Goal: Task Accomplishment & Management: Use online tool/utility

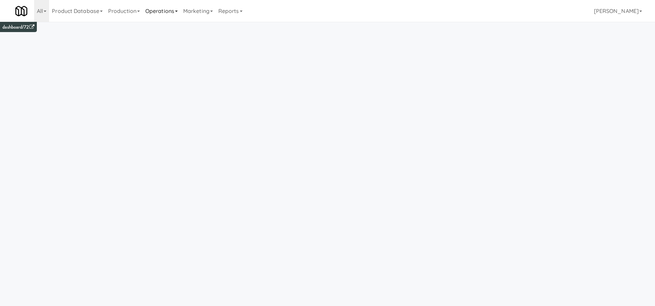
click at [160, 12] on link "Operations" at bounding box center [162, 11] width 38 height 22
click at [181, 145] on link "Vision Orders" at bounding box center [170, 141] width 55 height 12
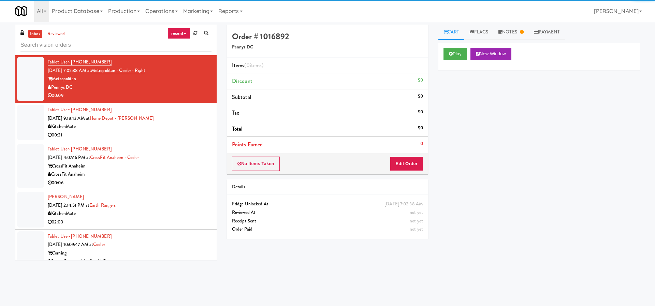
click at [184, 33] on icon at bounding box center [185, 33] width 3 height 1
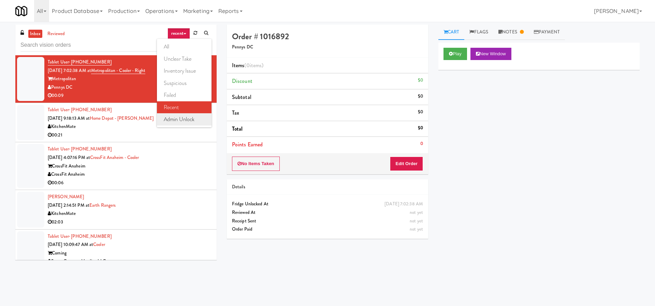
click at [190, 120] on link "admin unlock" at bounding box center [184, 119] width 55 height 12
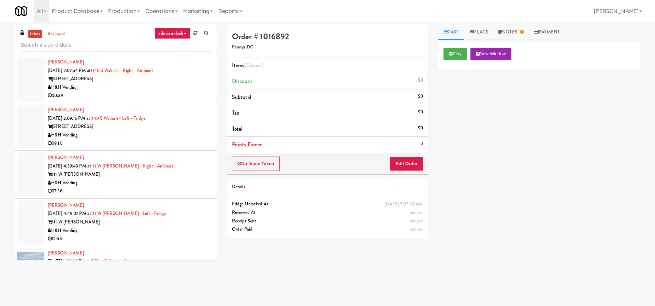
click at [180, 82] on div "1140 S Wabash" at bounding box center [130, 79] width 164 height 9
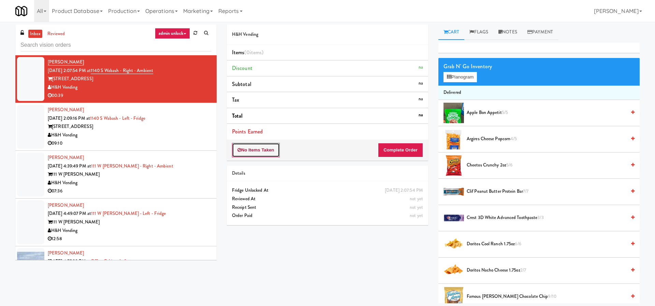
click at [263, 152] on button "No Items Taken" at bounding box center [256, 150] width 48 height 14
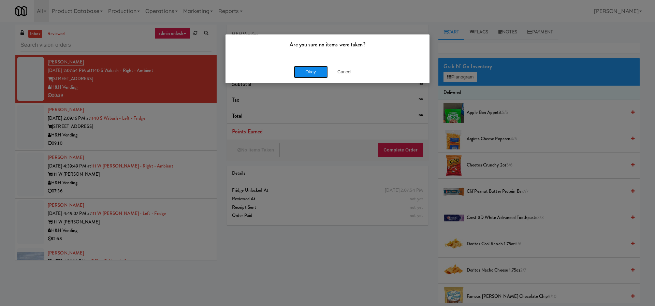
click at [311, 72] on button "Okay" at bounding box center [311, 72] width 34 height 12
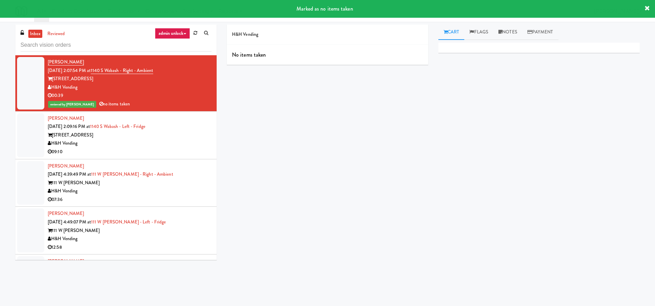
click at [193, 137] on div "1140 S Wabash" at bounding box center [130, 135] width 164 height 9
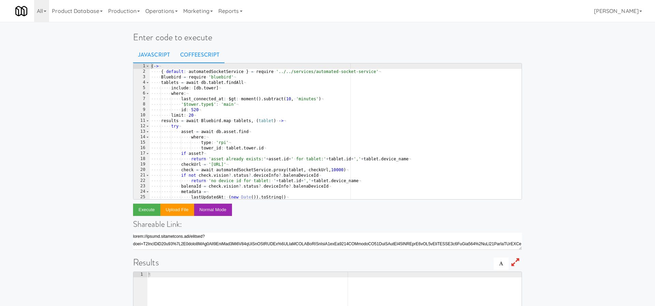
click at [151, 56] on link "Javascript" at bounding box center [154, 54] width 42 height 17
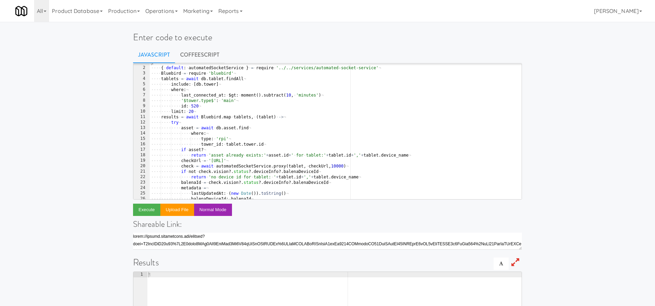
click at [251, 114] on div "( -> ¬ ···· { · default : · automatedSocketService · } · = · require · '../../s…" at bounding box center [336, 133] width 372 height 147
type textarea "return results )()"
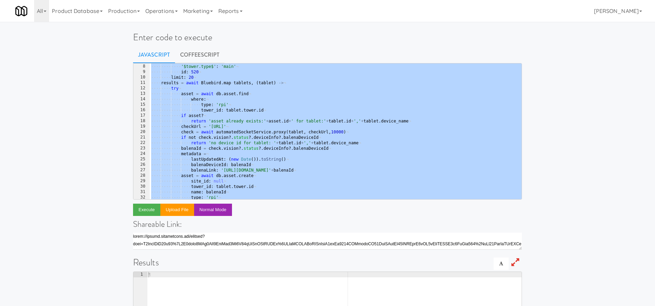
scroll to position [0, 0]
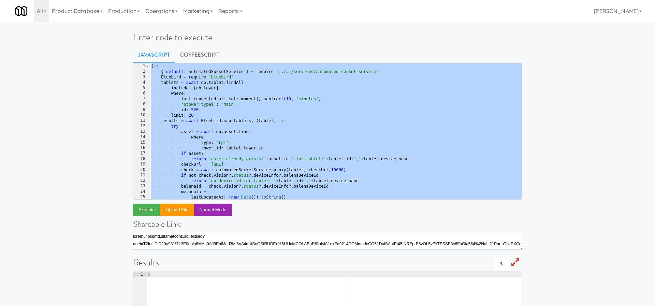
click at [318, 118] on div "( -> ¬ ···· { · default : · automatedSocketService · } · = · require · '../../s…" at bounding box center [336, 136] width 372 height 147
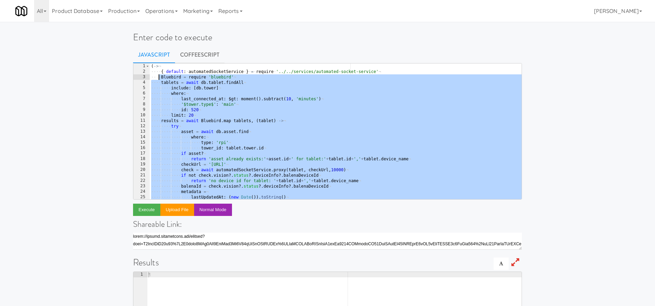
drag, startPoint x: 208, startPoint y: 190, endPoint x: 159, endPoint y: 75, distance: 124.6
click at [159, 75] on div "( -> ¬ ···· { · default : · automatedSocketService · } · = · require · '../../s…" at bounding box center [336, 136] width 372 height 147
type textarea "Bluebird = require 'bluebird' tablets = await db.tablet.findAll"
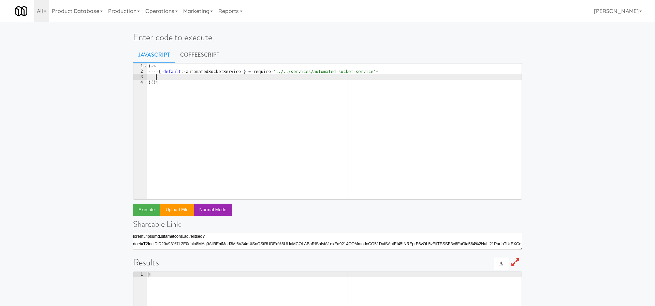
click at [157, 55] on link "Javascript" at bounding box center [154, 54] width 42 height 17
drag, startPoint x: 169, startPoint y: 79, endPoint x: 130, endPoint y: 58, distance: 44.1
click at [130, 58] on div "Enter code to execute Javascript CoffeeScript 1 2 3 4 ( -> ¬ ···· { · default :…" at bounding box center [327, 222] width 399 height 394
click at [180, 92] on div "( -> ¬ ···· { · default : · automatedSocketService · } · = · require · '../../s…" at bounding box center [334, 136] width 375 height 147
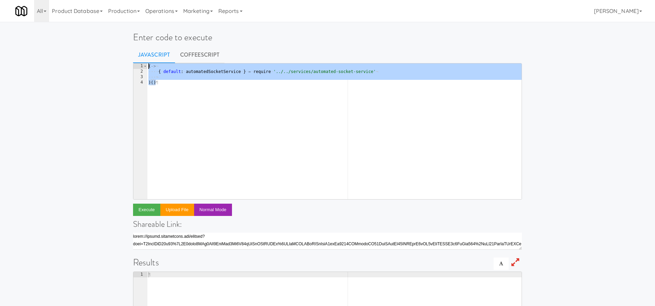
drag, startPoint x: 180, startPoint y: 92, endPoint x: 146, endPoint y: 44, distance: 58.8
click at [146, 44] on div "Enter code to execute Javascript CoffeeScript )() 1 2 3 4 ( -> ¬ ···· { · defau…" at bounding box center [327, 222] width 399 height 394
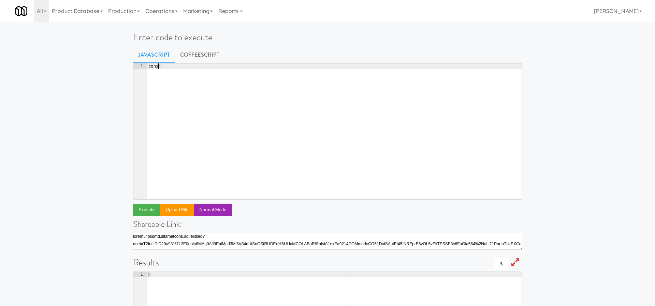
scroll to position [0, 1]
paste textarea "'../../controllers/order'"
click at [161, 66] on div "const · '../../controllers/order' ¶" at bounding box center [334, 136] width 375 height 147
paste textarea "orderController"
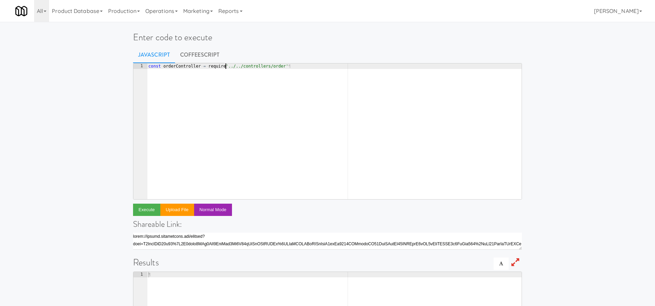
scroll to position [0, 6]
click at [309, 70] on div "const · orderController · = · require ( '../../controllers/order' ¶" at bounding box center [334, 136] width 375 height 147
type textarea "const orderController = require('../../controllers/order')"
paste textarea "return fridge_open.save()"
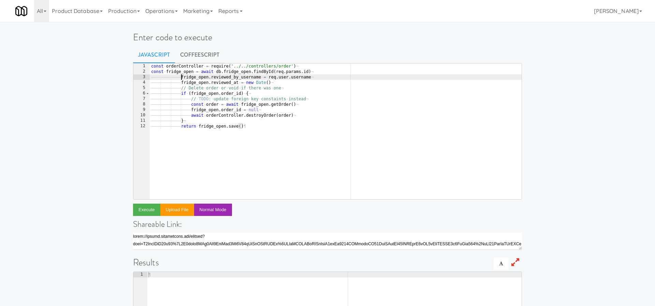
click at [181, 78] on div "const · orderController · = · require ( '../../controllers/order' ) ¬ const · f…" at bounding box center [336, 136] width 372 height 147
drag, startPoint x: 309, startPoint y: 71, endPoint x: 275, endPoint y: 71, distance: 33.4
click at [275, 71] on div "const · orderController · = · require ( '../../controllers/order' ) ¬ const · f…" at bounding box center [336, 136] width 372 height 147
paste textarea "1050100"
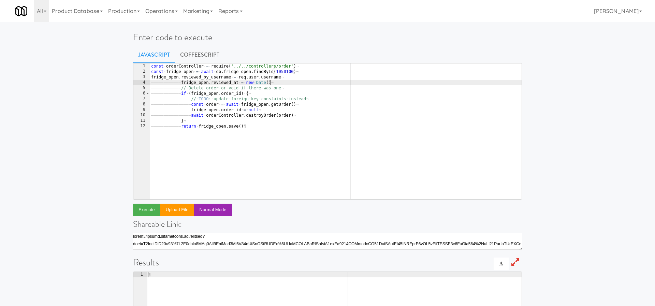
click at [317, 85] on div "const · orderController · = · require ( '../../controllers/order' ) ¬ const · f…" at bounding box center [336, 136] width 372 height 147
click at [180, 83] on div "const · orderController · = · require ( '../../controllers/order' ) ¬ const · f…" at bounding box center [336, 136] width 372 height 147
type textarea "fridge_open.reviewed_at = new Date()"
drag, startPoint x: 246, startPoint y: 82, endPoint x: 138, endPoint y: 81, distance: 107.8
click at [138, 81] on pre "fridge_open.reviewed_at = new Date() 1 2 3 4 5 6 7 8 9 10 11 12 const · orderCo…" at bounding box center [327, 131] width 389 height 136
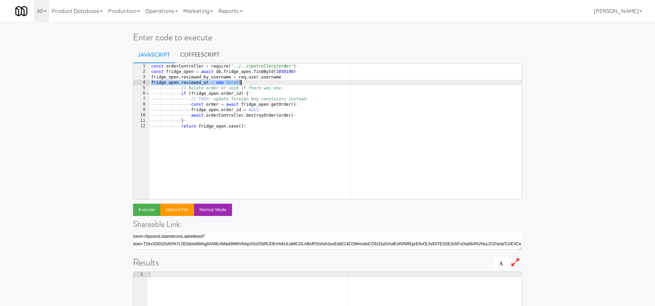
click at [180, 88] on div "const · orderController · = · require ( '../../controllers/order' ) ¬ const · f…" at bounding box center [336, 136] width 372 height 147
type textarea "// Delete order or void if there was one"
drag, startPoint x: 293, startPoint y: 88, endPoint x: 134, endPoint y: 88, distance: 159.3
click at [134, 88] on pre "// Delete order or void if there was one 1 2 3 4 5 6 7 8 9 10 11 12 const · ord…" at bounding box center [327, 131] width 389 height 136
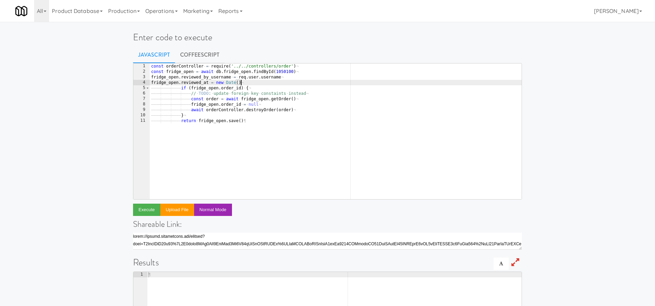
click at [181, 89] on div "const · orderController · = · require ( '../../controllers/order' ) ¬ const · f…" at bounding box center [336, 136] width 372 height 147
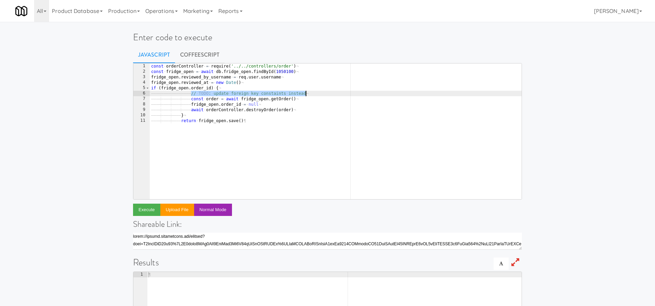
drag, startPoint x: 190, startPoint y: 92, endPoint x: 321, endPoint y: 94, distance: 131.4
click at [321, 94] on div "const · orderController · = · require ( '../../controllers/order' ) ¬ const · f…" at bounding box center [336, 136] width 372 height 147
type textarea "// TODO: update foreign key constaints instead"
click at [191, 93] on div "const · orderController · = · require ( '../../controllers/order' ) ¬ const · f…" at bounding box center [336, 136] width 372 height 147
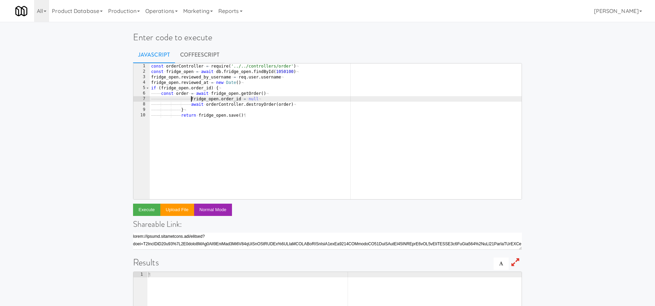
click at [191, 99] on div "const · orderController · = · require ( '../../controllers/order' ) ¬ const · f…" at bounding box center [336, 136] width 372 height 147
click at [191, 105] on div "const · orderController · = · require ( '../../controllers/order' ) ¬ const · f…" at bounding box center [336, 136] width 372 height 147
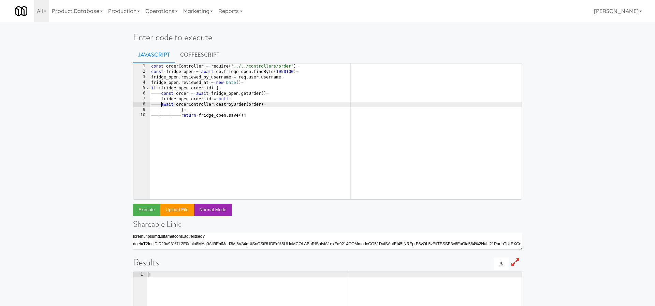
click at [181, 111] on div "const · orderController · = · require ( '../../controllers/order' ) ¬ const · f…" at bounding box center [336, 136] width 372 height 147
click at [181, 115] on div "const · orderController · = · require ( '../../controllers/order' ) ¬ const · f…" at bounding box center [336, 136] width 372 height 147
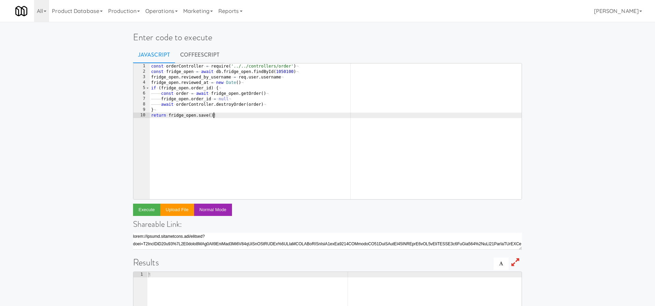
click at [238, 122] on div "const · orderController · = · require ( '../../controllers/order' ) ¬ const · f…" at bounding box center [336, 136] width 372 height 147
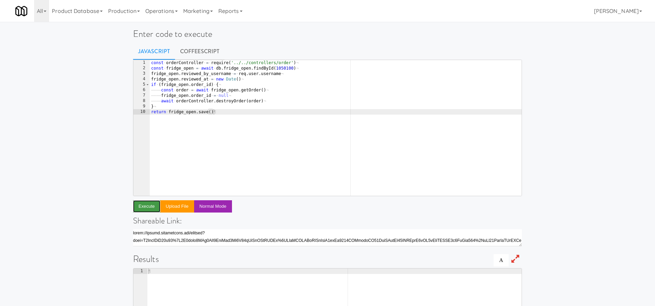
click at [136, 202] on button "Execute" at bounding box center [146, 206] width 27 height 12
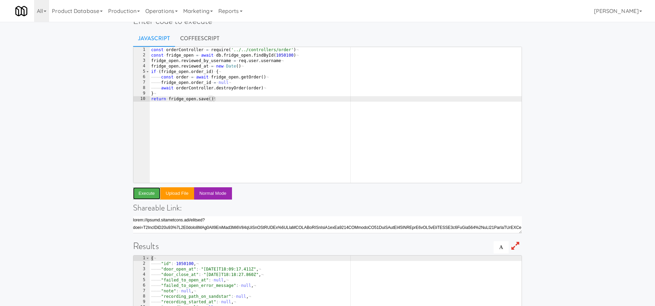
scroll to position [0, 0]
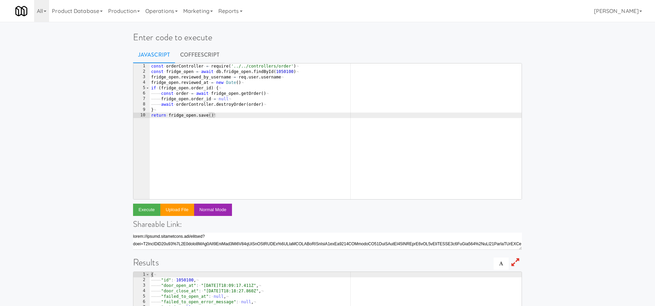
type textarea "const orderController = require('../../controllers/order')"
click at [306, 68] on div "const · orderController · = · require ( '../../controllers/order' ) ¬ const · f…" at bounding box center [336, 136] width 372 height 147
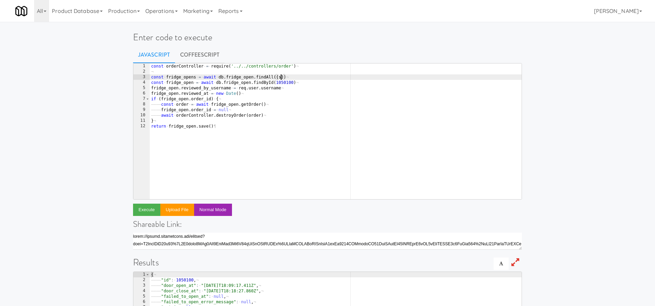
scroll to position [0, 11]
type textarea "const fridge_opens = await db.fridge_open.findAll({where:{}})"
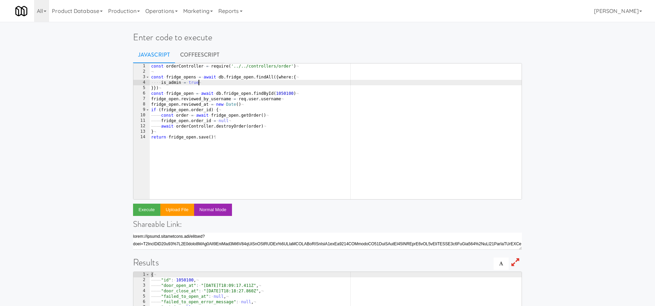
scroll to position [0, 3]
click at [186, 83] on div "const · orderController · = · require ( '../../controllers/order' ) ¬ ¬ const ·…" at bounding box center [336, 136] width 372 height 147
click at [177, 78] on div "const · orderController · = · require ( '../../controllers/order' ) ¬ ¬ const ·…" at bounding box center [336, 136] width 372 height 147
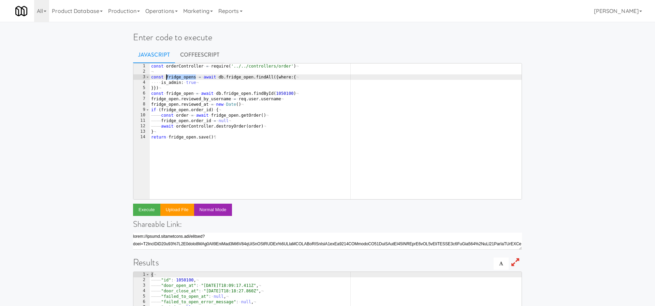
click at [182, 91] on div "const · orderController · = · require ( '../../controllers/order' ) ¬ ¬ const ·…" at bounding box center [336, 136] width 372 height 147
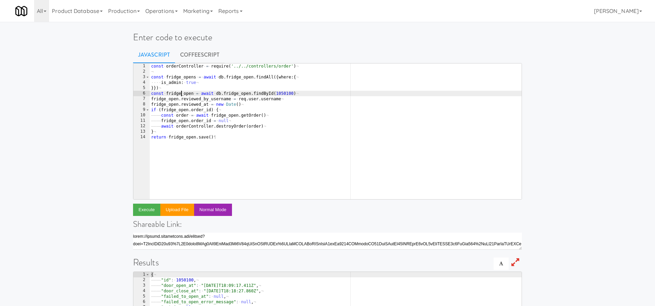
type textarea "}})"
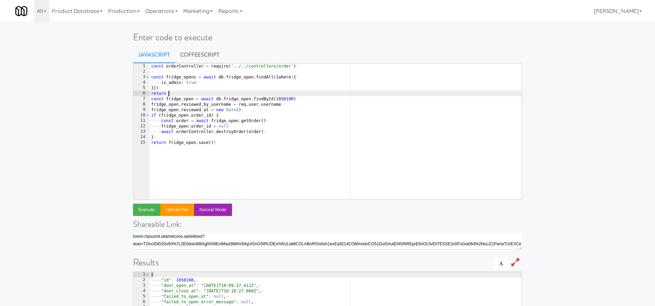
scroll to position [0, 1]
paste textarea "fridge_opens"
click at [142, 214] on button "Execute" at bounding box center [146, 210] width 27 height 12
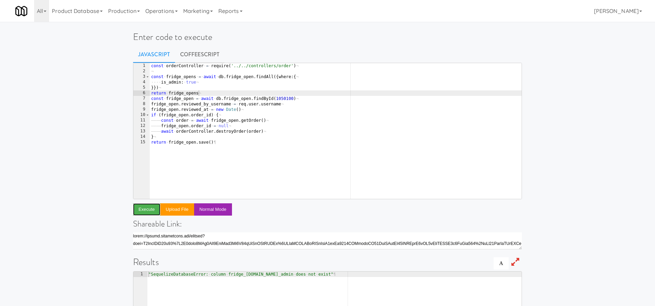
scroll to position [0, 0]
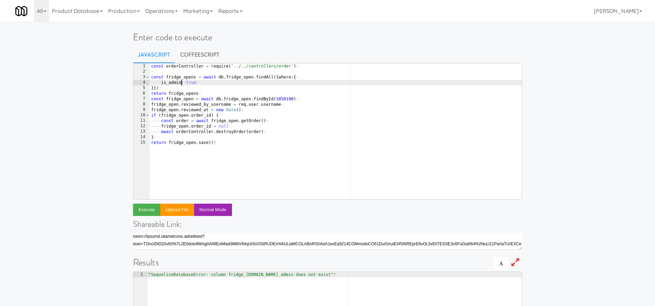
click at [181, 84] on div "const · orderController · = · require ( '../../controllers/order' ) ¬ ¬ const ·…" at bounding box center [336, 136] width 372 height 147
click at [140, 212] on button "Execute" at bounding box center [146, 210] width 27 height 12
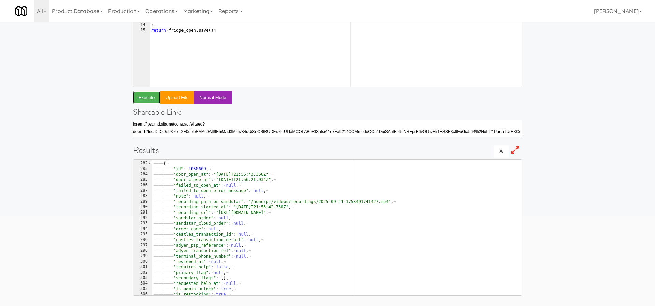
scroll to position [0, 0]
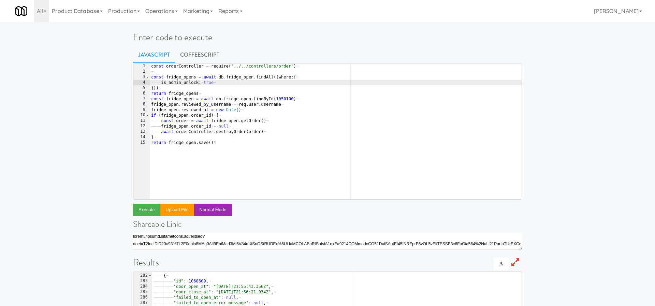
type textarea "return fridge_opens"
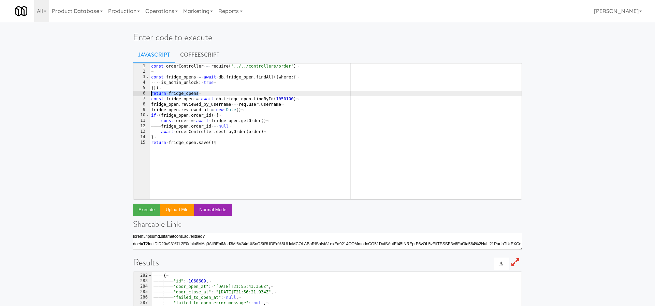
drag, startPoint x: 201, startPoint y: 92, endPoint x: 150, endPoint y: 93, distance: 50.8
click at [150, 93] on div "const · orderController · = · require ( '../../controllers/order' ) ¬ ¬ const ·…" at bounding box center [336, 136] width 372 height 147
type textarea "for(let fo of fridge_opens){"
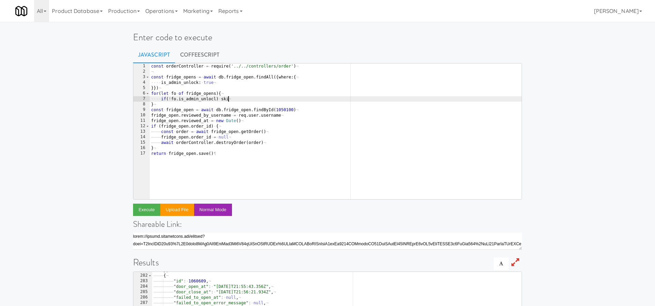
scroll to position [0, 6]
click at [166, 99] on div "const · orderController · = · require ( '../../controllers/order' ) ¬ ¬ const ·…" at bounding box center [336, 136] width 372 height 147
click at [253, 100] on div "const · orderController · = · require ( '../../controllers/order' ) ¬ ¬ const ·…" at bounding box center [336, 136] width 372 height 147
click at [231, 99] on div "const · orderController · = · require ( '../../controllers/order' ) ¬ ¬ const ·…" at bounding box center [336, 136] width 372 height 147
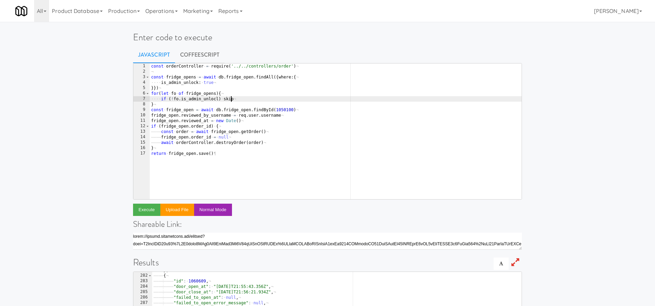
click at [231, 99] on div "const · orderController · = · require ( '../../controllers/order' ) ¬ ¬ const ·…" at bounding box center [336, 136] width 372 height 147
type textarea "if (!fo.is_admin_unlocl){"
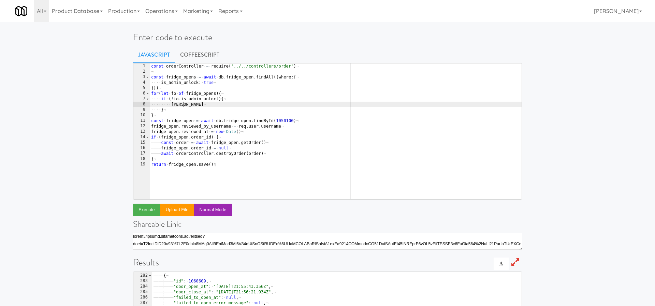
scroll to position [0, 3]
click at [198, 111] on div "const · orderController · = · require ( '../../controllers/order' ) ¬ ¬ const ·…" at bounding box center [336, 136] width 372 height 147
type textarea "}else {"
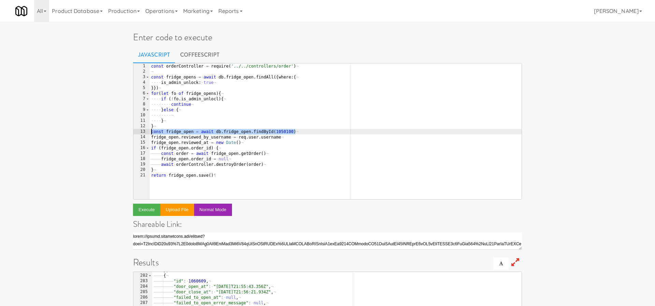
drag, startPoint x: 299, startPoint y: 131, endPoint x: 150, endPoint y: 132, distance: 148.4
click at [150, 132] on div "const · orderController · = · require ( '../../controllers/order' ) ¬ ¬ const ·…" at bounding box center [336, 136] width 372 height 147
type textarea "const fridge_open = await db.fridge_open.findById(1050100)"
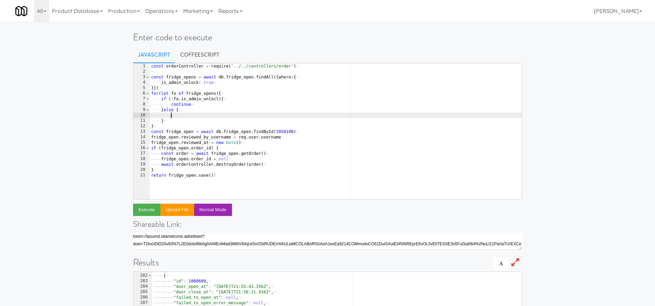
click at [184, 118] on div "const · orderController · = · require ( '../../controllers/order' ) ¬ ¬ const ·…" at bounding box center [336, 136] width 372 height 147
paste textarea "const fridge_open = await db.fridge_open.findById(1050100)"
click at [306, 116] on div "const · orderController · = · require ( '../../controllers/order' ) ¬ ¬ const ·…" at bounding box center [336, 136] width 372 height 147
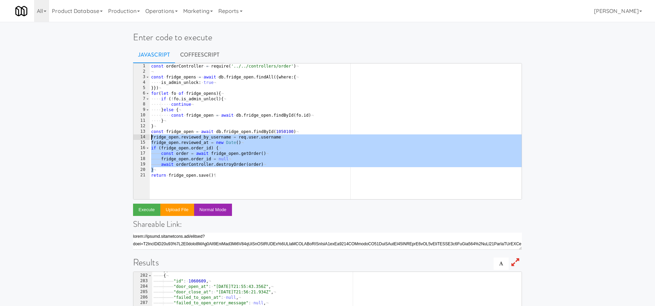
drag, startPoint x: 156, startPoint y: 170, endPoint x: 144, endPoint y: 135, distance: 36.7
click at [144, 135] on pre "const fridge_open = await db.fridge_open.findById(fo.id) 1 2 3 4 5 6 7 8 9 10 1…" at bounding box center [327, 131] width 389 height 136
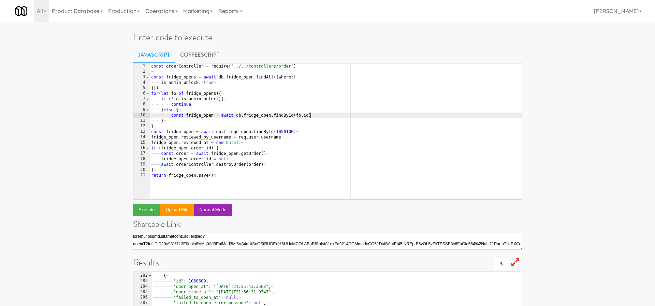
click at [314, 114] on div "const · orderController · = · require ( '../../controllers/order' ) ¬ ¬ const ·…" at bounding box center [336, 136] width 372 height 147
type textarea "const fridge_open = await db.fridge_open.findById(fo.id)"
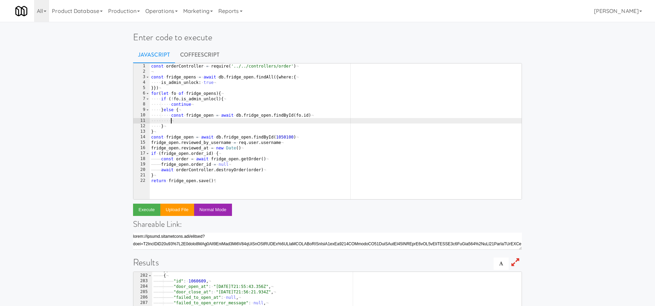
paste textarea "}"
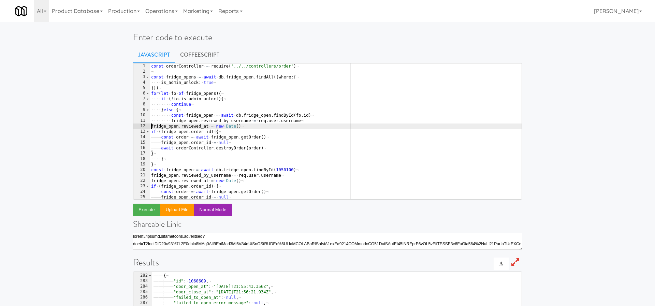
click at [152, 126] on div "const · orderController · = · require ( '../../controllers/order' ) ¬ ¬ const ·…" at bounding box center [336, 136] width 372 height 147
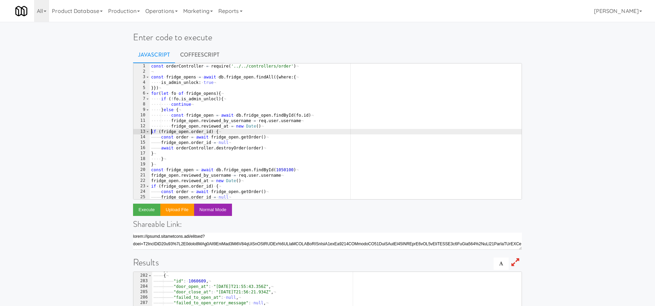
click at [150, 131] on div "const · orderController · = · require ( '../../controllers/order' ) ¬ ¬ const ·…" at bounding box center [336, 136] width 372 height 147
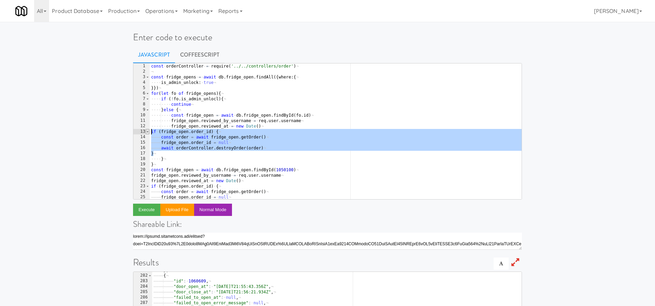
drag, startPoint x: 155, startPoint y: 152, endPoint x: 149, endPoint y: 131, distance: 21.6
click at [149, 131] on pre "if (fridge_open.order_id) { 1 2 3 4 5 6 7 8 9 10 11 12 13 14 15 16 17 18 19 20 …" at bounding box center [327, 131] width 389 height 136
click at [205, 137] on div "const · orderController · = · require ( '../../controllers/order' ) ¬ ¬ const ·…" at bounding box center [336, 136] width 372 height 147
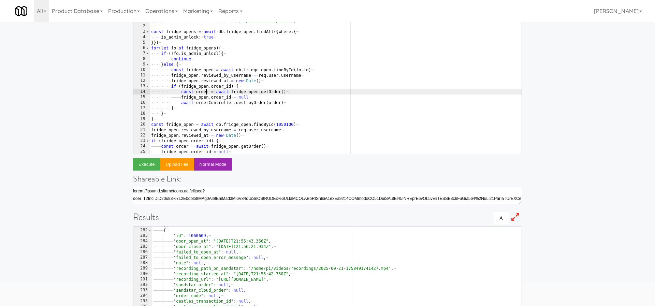
scroll to position [42, 0]
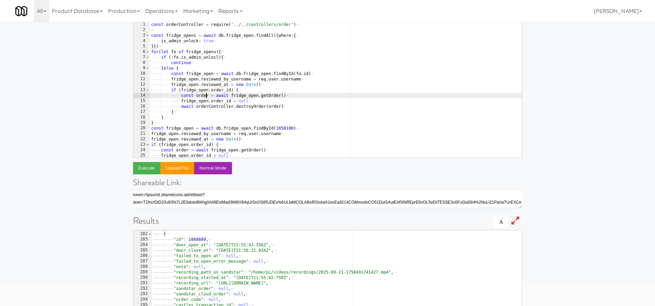
click at [183, 63] on div "const · orderController · = · require ( '../../controllers/order' ) ¬ ¬ const ·…" at bounding box center [336, 95] width 372 height 147
click at [218, 57] on div "const · orderController · = · require ( '../../controllers/order' ) ¬ ¬ const ·…" at bounding box center [336, 95] width 372 height 147
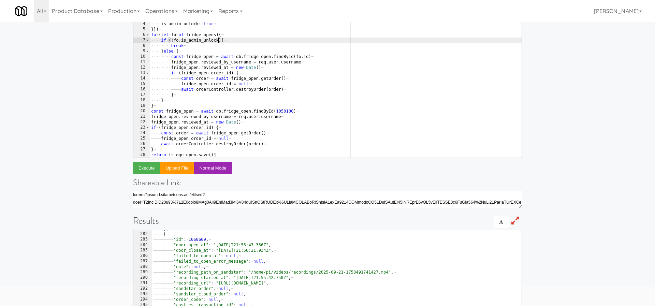
click at [262, 89] on div "···· is_admin_unlock : · true ¬ }}) ¬ for ( let · fo · of · fridge_opens ) { ¬ …" at bounding box center [336, 94] width 372 height 147
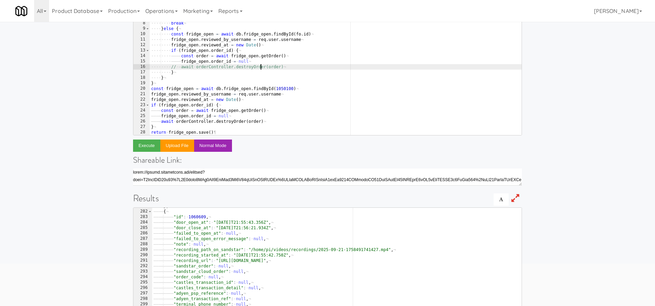
scroll to position [66, 0]
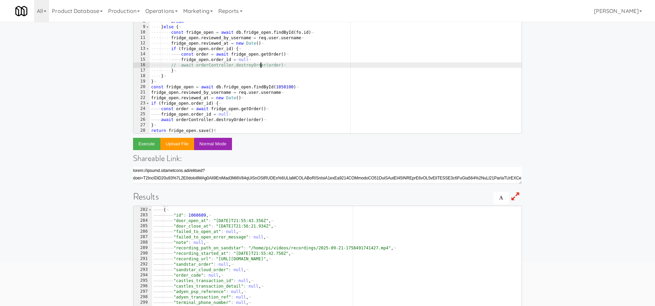
click at [216, 107] on div "···· is_admin_unlock : · true ¬ }}) ¬ for ( let · fo · of · fridge_opens ) { ¬ …" at bounding box center [336, 70] width 372 height 147
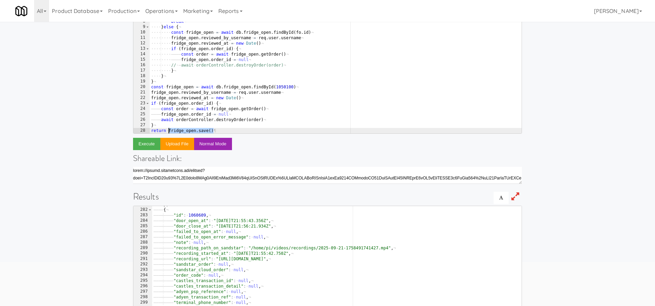
drag, startPoint x: 218, startPoint y: 129, endPoint x: 170, endPoint y: 129, distance: 48.8
click at [170, 129] on div "···· is_admin_unlock : · true ¬ }}) ¬ for ( let · fo · of · fridge_opens ) { ¬ …" at bounding box center [336, 70] width 372 height 147
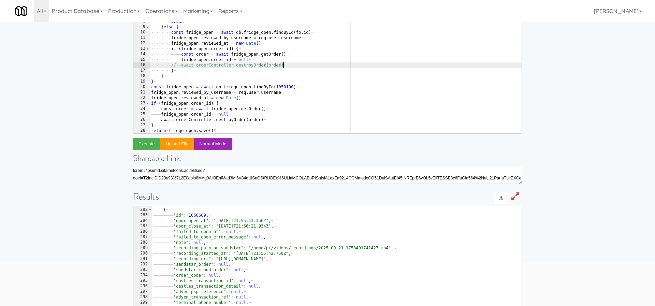
click at [299, 67] on div "···· is_admin_unlock : · true ¬ }}) ¬ for ( let · fo · of · fridge_opens ) { ¬ …" at bounding box center [336, 70] width 372 height 147
type textarea "// await orderController.destroyOrder(order)"
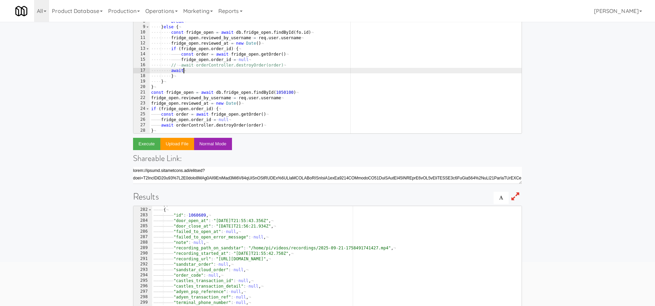
scroll to position [0, 2]
paste textarea "fridge_open.save()"
click at [171, 72] on div "···· is_admin_unlock : · true ¬ }}) ¬ for ( let · fo · of · fridge_opens ) { ¬ …" at bounding box center [336, 70] width 372 height 147
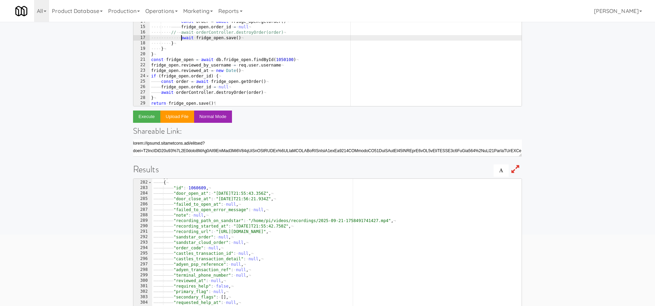
scroll to position [101, 0]
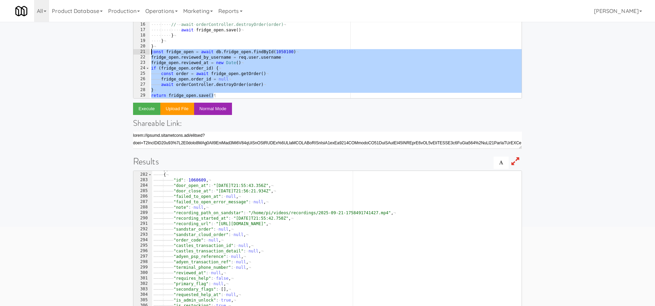
drag, startPoint x: 227, startPoint y: 95, endPoint x: 146, endPoint y: 52, distance: 91.9
click at [146, 52] on pre "await fridge_open.save() 5 6 7 8 9 10 11 12 13 14 15 16 17 18 19 20 21 22 23 24…" at bounding box center [327, 30] width 389 height 136
type textarea "const fridge_open = await db.fridge_open.findById(1050100) fridge_open.reviewed…"
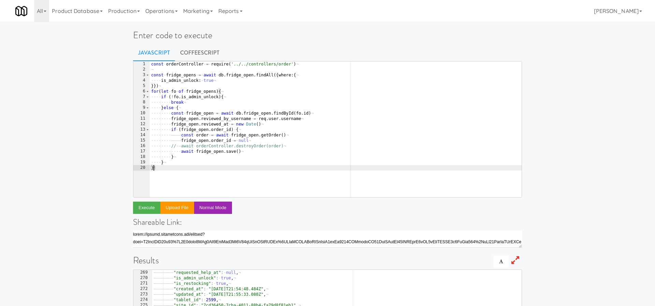
scroll to position [0, 0]
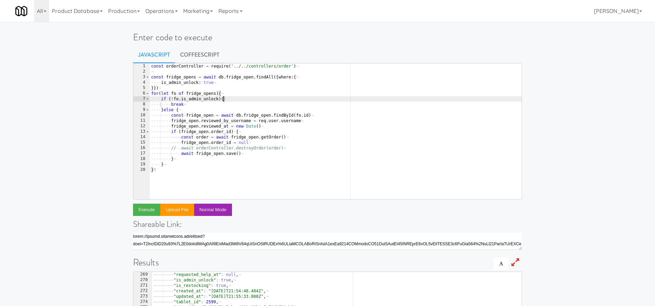
click at [228, 99] on div "const · orderController · = · require ( '../../controllers/order' ) ¬ ¬ const ·…" at bounding box center [336, 136] width 372 height 147
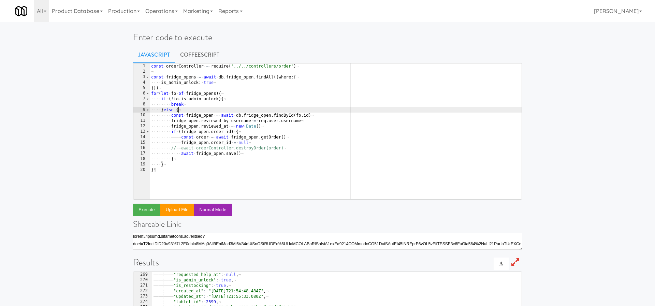
click at [194, 108] on div "const · orderController · = · require ( '../../controllers/order' ) ¬ ¬ const ·…" at bounding box center [336, 136] width 372 height 147
click at [176, 163] on div "const · orderController · = · require ( '../../controllers/order' ) ¬ ¬ const ·…" at bounding box center [336, 136] width 372 height 147
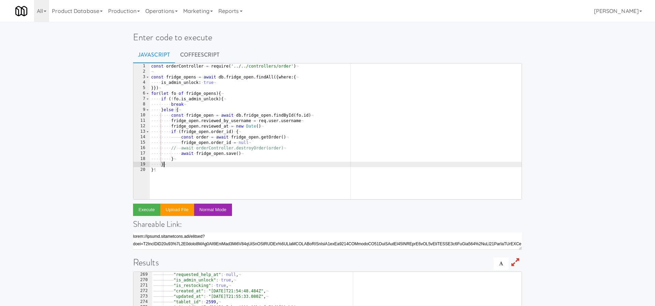
click at [179, 159] on div "const · orderController · = · require ( '../../controllers/order' ) ¬ ¬ const ·…" at bounding box center [336, 136] width 372 height 147
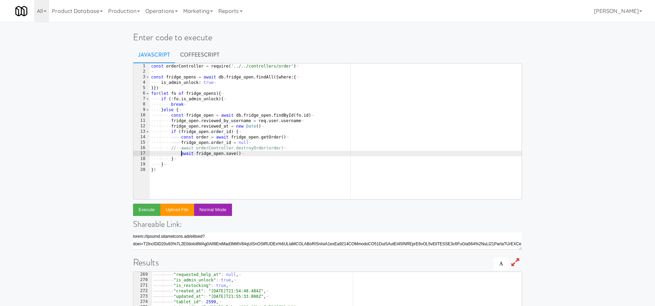
click at [181, 155] on div "const · orderController · = · require ( '../../controllers/order' ) ¬ ¬ const ·…" at bounding box center [336, 136] width 372 height 147
click at [172, 89] on div "const · orderController · = · require ( '../../controllers/order' ) ¬ ¬ const ·…" at bounding box center [336, 136] width 372 height 147
type textarea "}})"
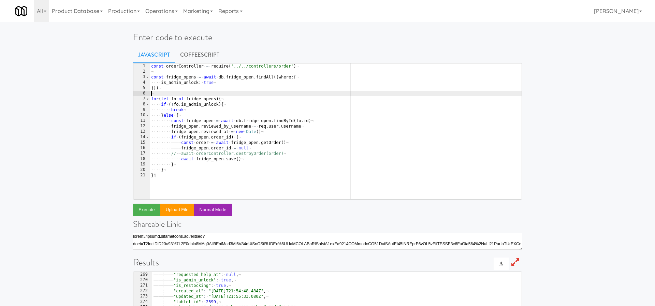
click at [262, 159] on div "const · orderController · = · require ( '../../controllers/order' ) ¬ ¬ const ·…" at bounding box center [336, 136] width 372 height 147
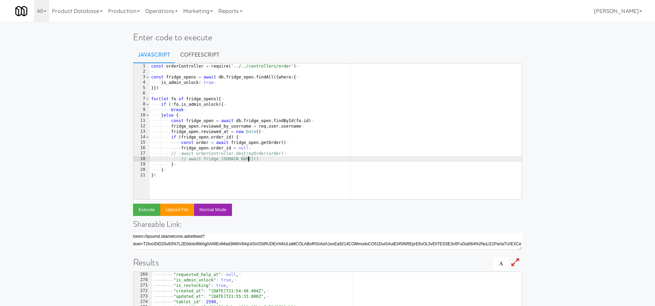
click at [218, 118] on div "const · orderController · = · require ( '../../controllers/order' ) ¬ ¬ const ·…" at bounding box center [336, 136] width 372 height 147
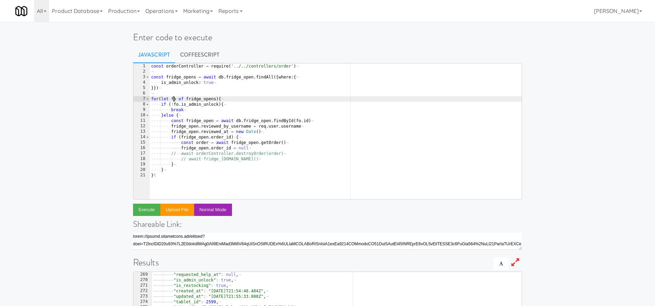
click at [173, 101] on div "const · orderController · = · require ( '../../controllers/order' ) ¬ ¬ const ·…" at bounding box center [336, 136] width 372 height 147
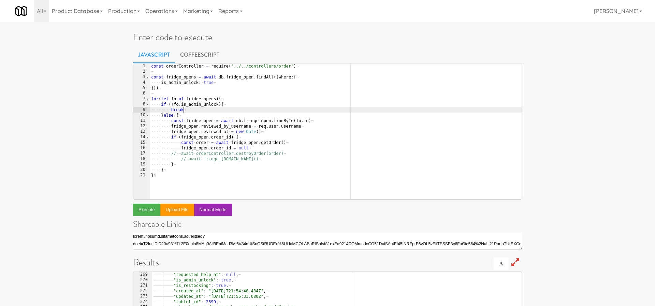
click at [212, 110] on div "const · orderController · = · require ( '../../controllers/order' ) ¬ ¬ const ·…" at bounding box center [336, 136] width 372 height 147
click at [184, 171] on div "const · orderController · = · require ( '../../controllers/order' ) ¬ ¬ const ·…" at bounding box center [336, 136] width 372 height 147
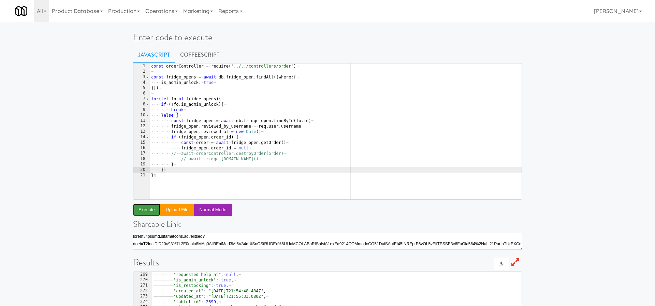
click at [142, 213] on button "Execute" at bounding box center [146, 210] width 27 height 12
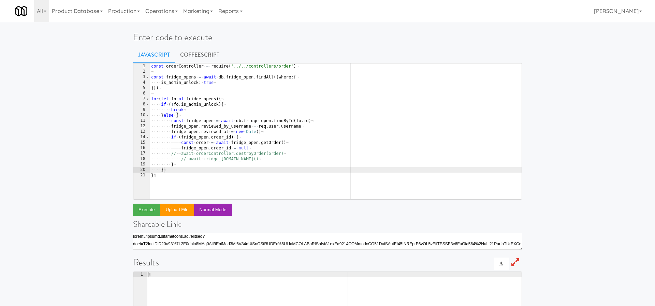
click at [196, 170] on div "const · orderController · = · require ( '../../controllers/order' ) ¬ ¬ const ·…" at bounding box center [336, 136] width 372 height 147
click at [167, 174] on div "const · orderController · = · require ( '../../controllers/order' ) ¬ ¬ const ·…" at bounding box center [336, 136] width 372 height 147
type textarea "}"
click at [164, 175] on div "const · orderController · = · require ( '../../controllers/order' ) ¬ ¬ const ·…" at bounding box center [336, 136] width 372 height 147
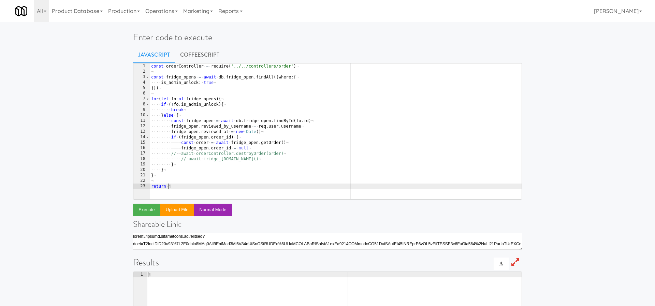
click at [174, 79] on div "const · orderController · = · require ( '../../controllers/order' ) ¬ ¬ const ·…" at bounding box center [336, 136] width 372 height 147
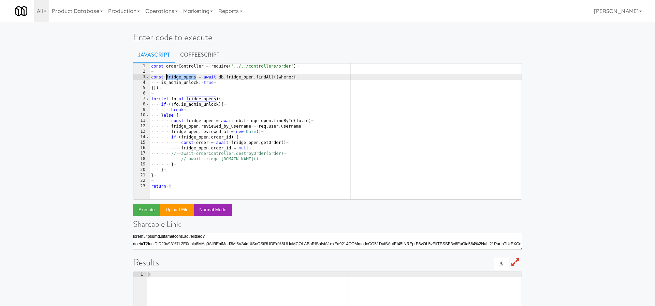
click at [174, 79] on div "const · orderController · = · require ( '../../controllers/order' ) ¬ ¬ const ·…" at bounding box center [336, 136] width 372 height 147
click at [197, 185] on div "const · orderController · = · require ( '../../controllers/order' ) ¬ ¬ const ·…" at bounding box center [336, 136] width 372 height 147
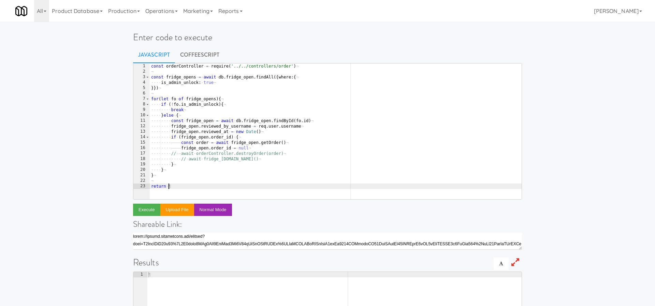
paste textarea "fridge_opens"
click at [148, 211] on button "Execute" at bounding box center [146, 210] width 27 height 12
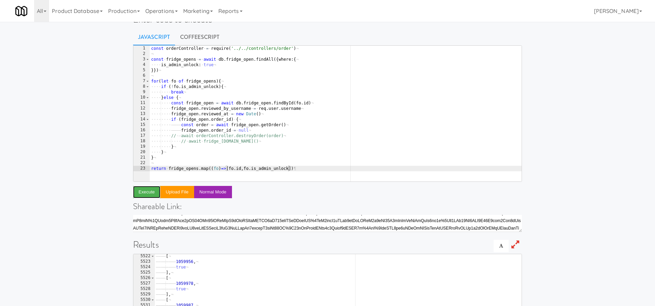
scroll to position [0, 0]
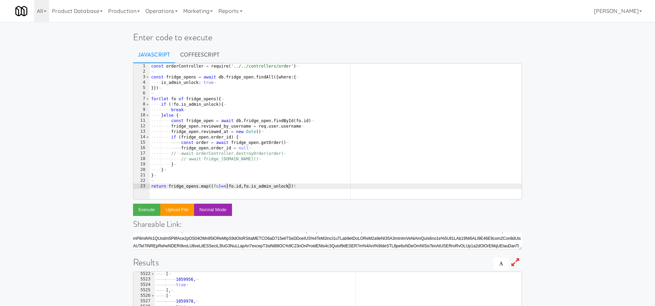
type textarea "}})"
click at [188, 89] on div "const · orderController · = · require ( '../../controllers/order' ) ¬ ¬ const ·…" at bounding box center [336, 136] width 372 height 147
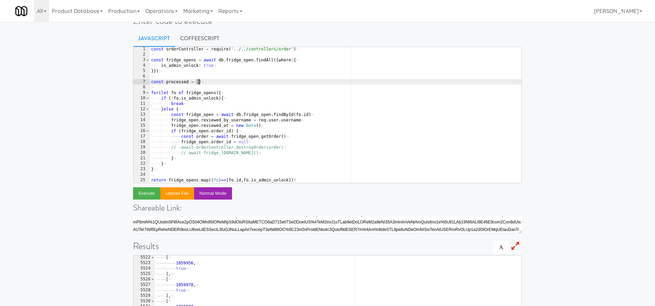
scroll to position [17, 0]
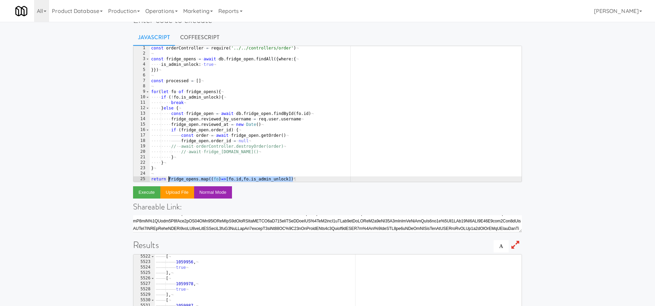
drag, startPoint x: 296, startPoint y: 178, endPoint x: 168, endPoint y: 178, distance: 128.3
click at [168, 178] on div "const · orderController · = · require ( '../../controllers/order' ) ¬ ¬ const ·…" at bounding box center [336, 118] width 372 height 147
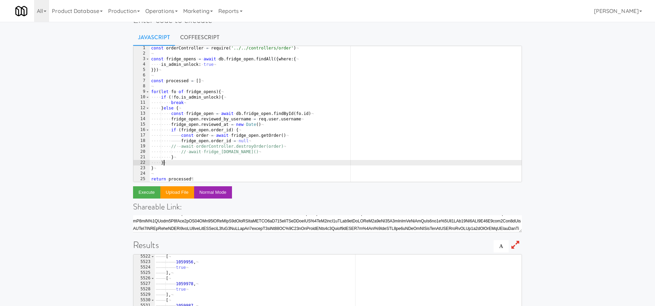
click at [225, 162] on div "const · orderController · = · require ( '../../controllers/order' ) ¬ ¬ const ·…" at bounding box center [336, 118] width 372 height 147
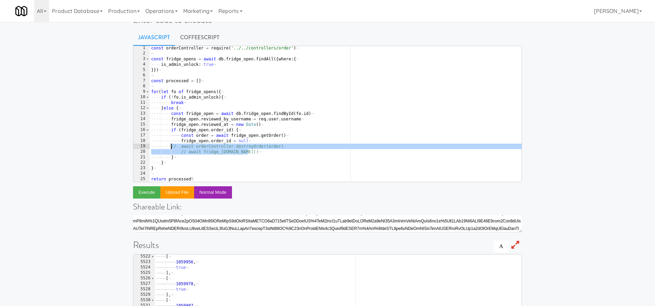
drag, startPoint x: 253, startPoint y: 152, endPoint x: 171, endPoint y: 146, distance: 82.1
click at [171, 146] on div "const · orderController · = · require ( '../../controllers/order' ) ¬ ¬ const ·…" at bounding box center [336, 118] width 372 height 147
click at [261, 143] on div "const · orderController · = · require ( '../../controllers/order' ) ¬ ¬ const ·…" at bounding box center [336, 118] width 372 height 147
type textarea "fridge_open.order_id = null"
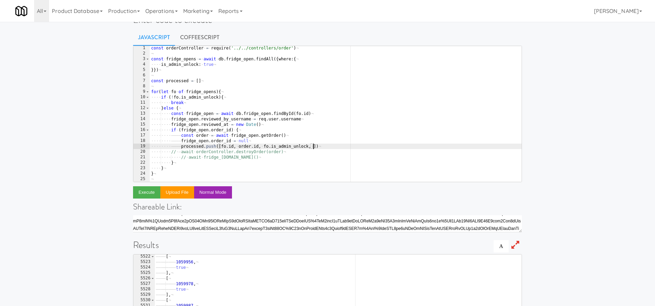
scroll to position [0, 14]
click at [327, 148] on div "const · orderController · = · require ( '../../controllers/order' ) ¬ ¬ const ·…" at bounding box center [336, 118] width 372 height 147
type textarea "fridge_open.order_id = null"
type textarea "if(!order.credit_card_id){"
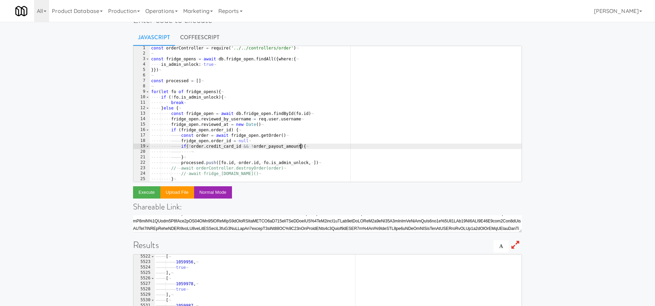
scroll to position [0, 13]
type textarea "if(!order.credit_card_id && !order_payout_amount){"
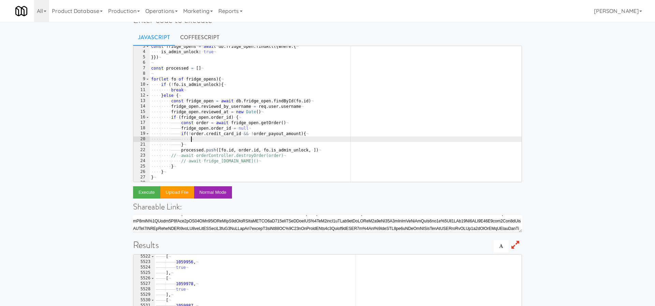
scroll to position [15, 0]
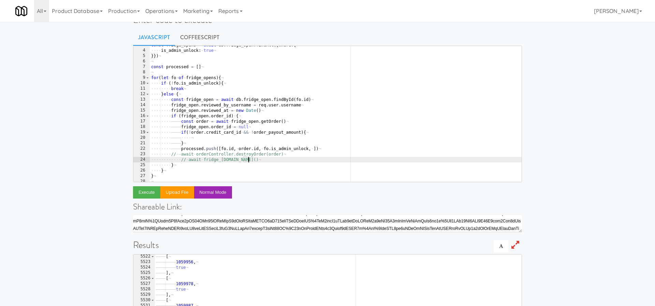
click at [263, 159] on div "const · fridge_opens · = · await · db . fridge_open . findAll ({ where : { ¬ ··…" at bounding box center [336, 115] width 372 height 147
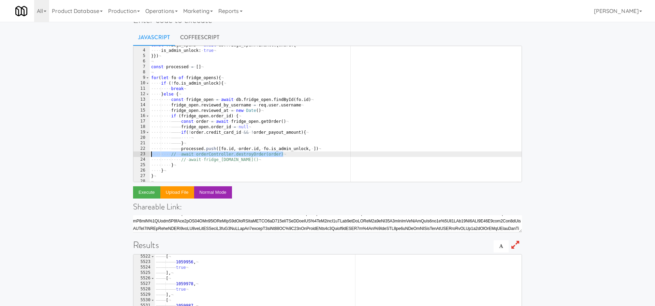
drag, startPoint x: 293, startPoint y: 155, endPoint x: 136, endPoint y: 156, distance: 156.2
click at [136, 156] on pre "// await fridge_open.save() 3 4 5 6 7 8 9 10 11 12 13 14 15 16 17 18 19 20 21 2…" at bounding box center [327, 114] width 389 height 136
type textarea "// await orderController.destroyOrder(order)"
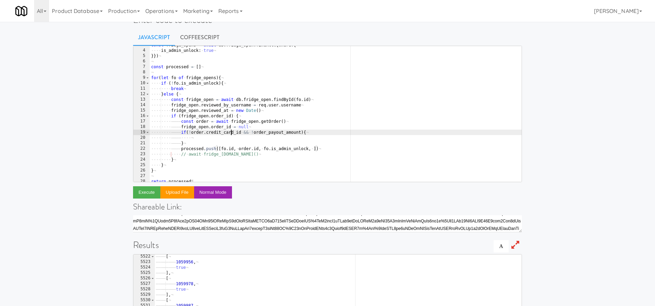
click at [230, 135] on div "const · fridge_opens · = · await · db . fridge_open . findAll ({ where : { ¬ ··…" at bounding box center [336, 115] width 372 height 147
type textarea "if(!order.credit_card_id && !order_payout_amount){"
click at [226, 138] on div "const · fridge_opens · = · await · db . fridge_open . findAll ({ where : { ¬ ··…" at bounding box center [336, 115] width 372 height 147
paste textarea "// await orderController.destroyOrder(order)"
click at [212, 138] on div "const · fridge_opens · = · await · db . fridge_open . findAll ({ where : { ¬ ··…" at bounding box center [336, 115] width 372 height 147
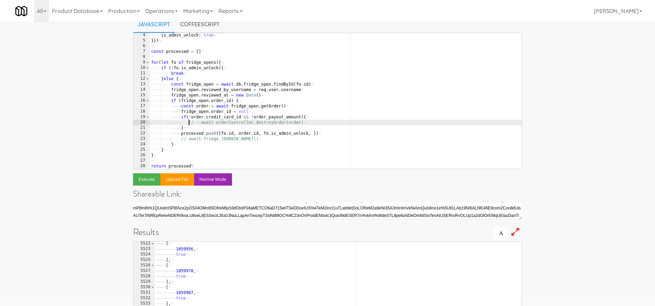
scroll to position [37, 0]
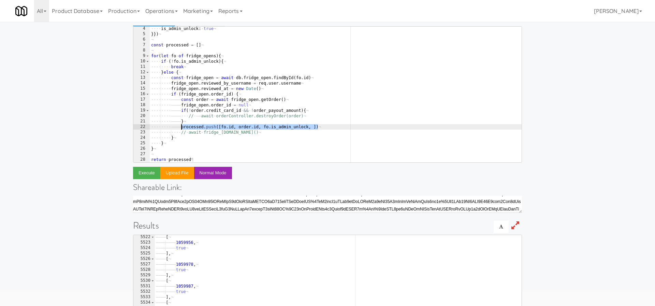
drag, startPoint x: 322, startPoint y: 127, endPoint x: 181, endPoint y: 127, distance: 140.5
click at [181, 127] on div "···· is_admin_unlock : · true ¬ }}) ¬ ¬ const · processed · = · [ ] ¬ ¬ for ( l…" at bounding box center [336, 99] width 372 height 147
click at [252, 128] on div "···· is_admin_unlock : · true ¬ }}) ¬ ¬ const · processed · = · [ ] ¬ ¬ for ( l…" at bounding box center [336, 99] width 372 height 147
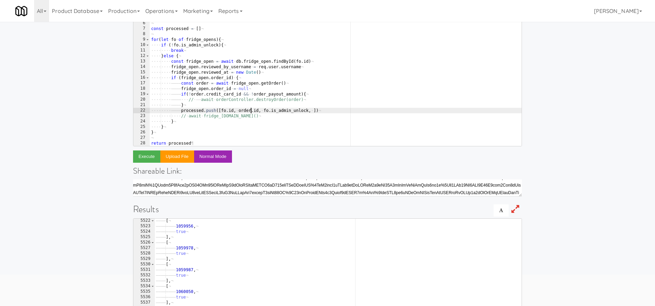
scroll to position [55, 0]
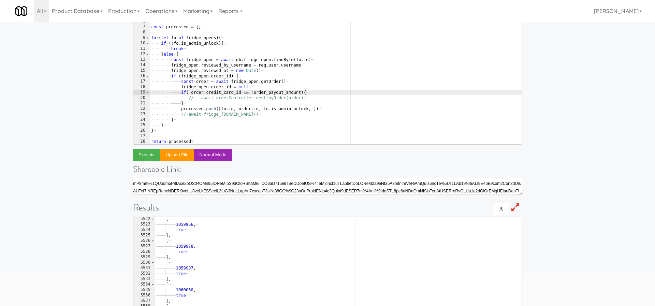
click at [314, 91] on div "···· is_admin_unlock : · true ¬ }}) ¬ ¬ const · processed · = · [ ] ¬ ¬ for ( l…" at bounding box center [336, 81] width 372 height 147
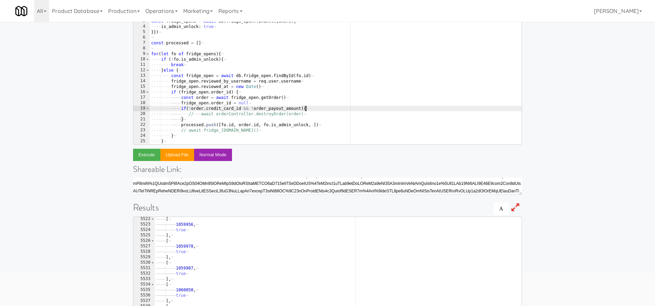
scroll to position [1, 0]
click at [213, 42] on div "const · orderController · = · require ( '../../controllers/order' ) ¬ ¬ const ·…" at bounding box center [336, 81] width 372 height 147
type textarea "const processed = []"
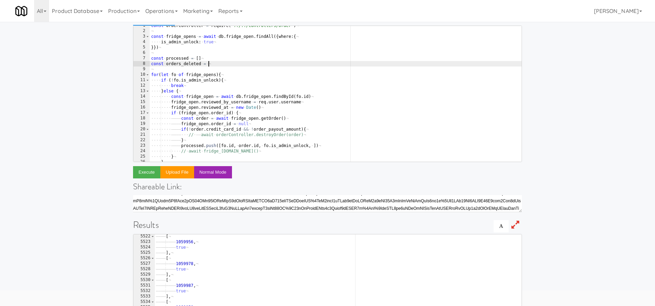
scroll to position [0, 4]
click at [159, 63] on div "const · orderController · = · require ( '../../controllers/order' ) ¬ ¬ const ·…" at bounding box center [336, 96] width 372 height 147
click at [176, 67] on div "const · orderController · = · require ( '../../controllers/order' ) ¬ ¬ const ·…" at bounding box center [336, 96] width 372 height 147
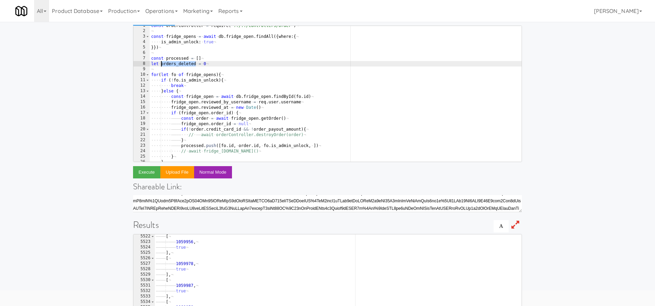
click at [176, 67] on div "const · orderController · = · require ( '../../controllers/order' ) ¬ ¬ const ·…" at bounding box center [336, 96] width 372 height 147
click at [314, 132] on div "const · orderController · = · require ( '../../controllers/order' ) ¬ ¬ const ·…" at bounding box center [336, 96] width 372 height 147
type textarea "if(!order.credit_card_id && !order_payout_amount){"
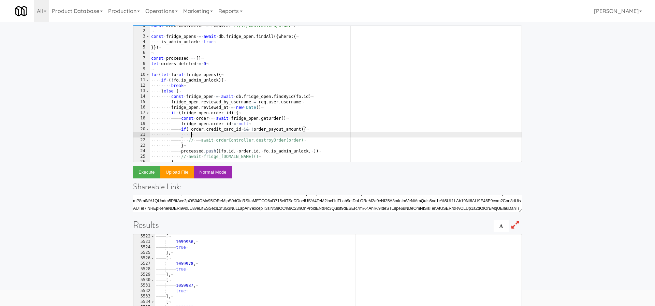
scroll to position [0, 4]
paste textarea "orders_deleted"
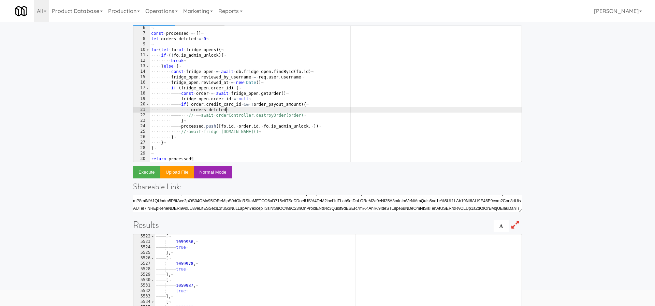
scroll to position [28, 0]
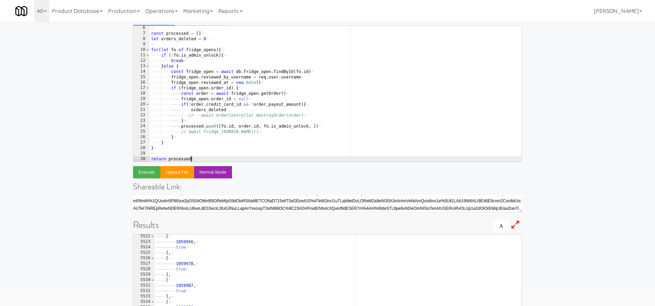
click at [191, 159] on div "¬ const · processed · = · [ ] ¬ let · orders_deleted · = · 0 ¬ ¬ for ( let · fo…" at bounding box center [336, 98] width 372 height 147
click at [169, 160] on div "¬ const · processed · = · [ ] ¬ let · orders_deleted · = · 0 ¬ ¬ for ( let · fo…" at bounding box center [336, 98] width 372 height 147
click at [281, 158] on div "¬ const · processed · = · [ ] ¬ let · orders_deleted · = · 0 ¬ ¬ for ( let · fo…" at bounding box center [336, 98] width 372 height 147
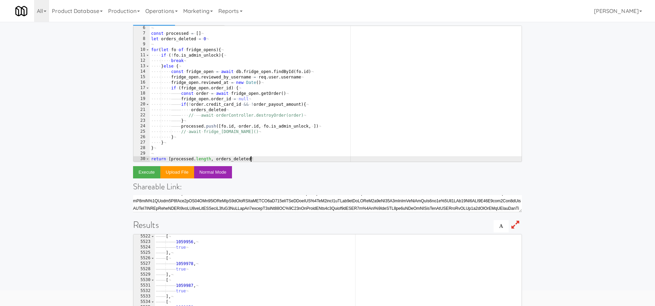
scroll to position [0, 8]
click at [271, 112] on div "¬ const · processed · = · [ ] ¬ let · orders_deleted · = · 0 ¬ ¬ for ( let · fo…" at bounding box center [336, 98] width 372 height 147
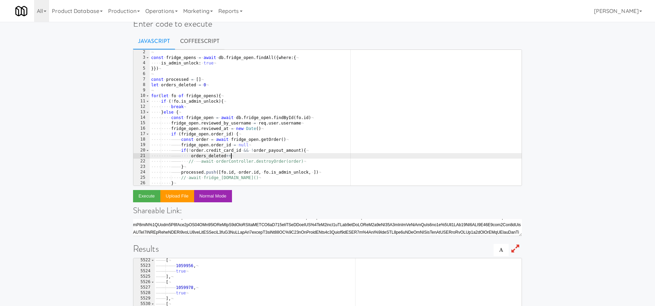
scroll to position [0, 0]
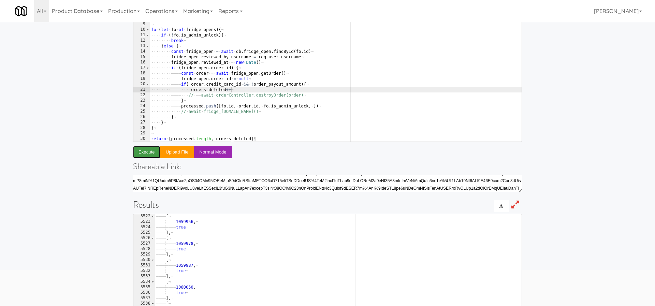
click at [140, 154] on button "Execute" at bounding box center [146, 152] width 27 height 12
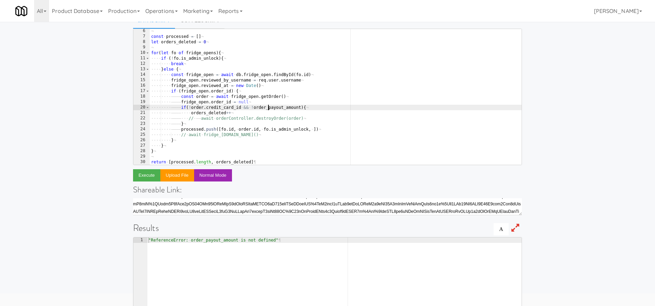
click at [268, 109] on div "¬ const · processed · = · [ ] ¬ let · orders_deleted · = · 0 ¬ ¬ for ( let · fo…" at bounding box center [336, 101] width 372 height 147
click at [142, 177] on button "Execute" at bounding box center [146, 175] width 27 height 12
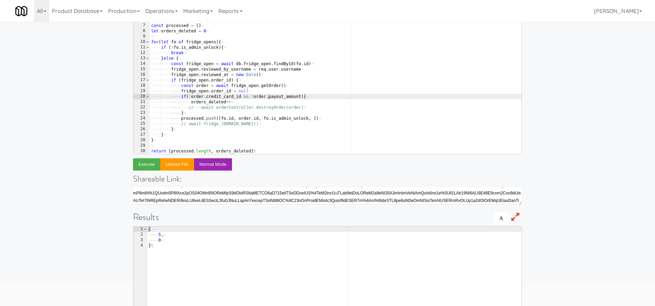
click at [293, 93] on div "¬ const · processed · = · [ ] ¬ let · orders_deleted · = · 0 ¬ ¬ for ( let · fo…" at bounding box center [336, 90] width 372 height 147
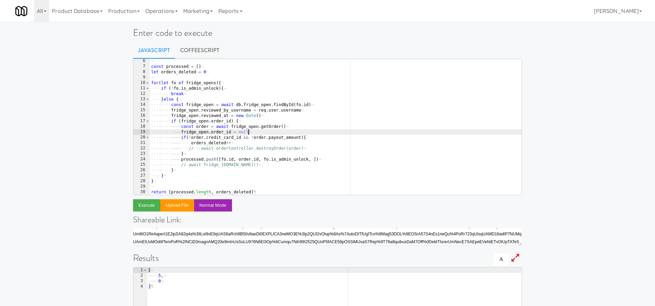
scroll to position [9, 0]
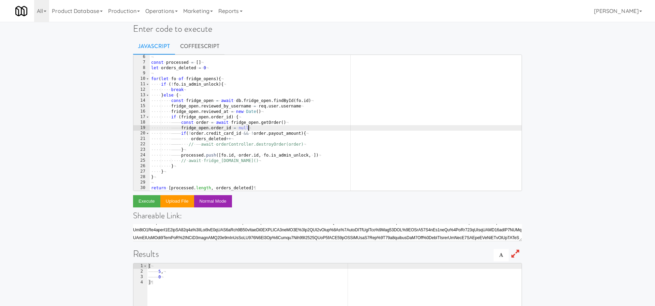
click at [202, 89] on div "¬ const · processed · = · [ ] ¬ let · orders_deleted · = · 0 ¬ ¬ for ( let · fo…" at bounding box center [336, 127] width 372 height 147
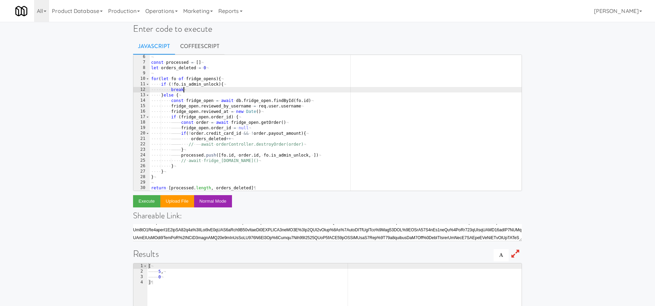
scroll to position [0, 2]
click at [177, 91] on div "¬ const · processed · = · [ ] ¬ let · orders_deleted · = · 0 ¬ ¬ for ( let · fo…" at bounding box center [336, 127] width 372 height 147
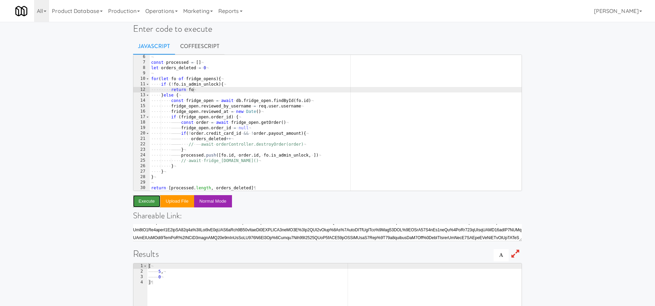
click at [140, 203] on button "Execute" at bounding box center [146, 201] width 27 height 12
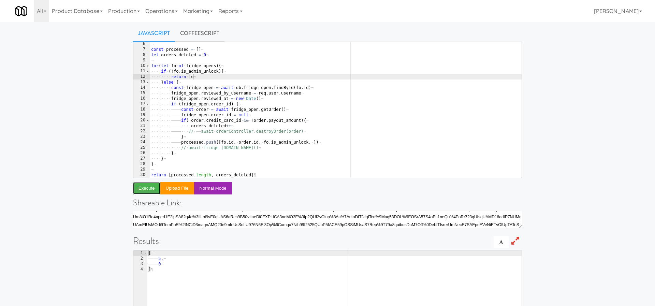
scroll to position [21, 0]
click at [183, 175] on div "¬ const · processed · = · [ ] ¬ let · orders_deleted · = · 0 ¬ ¬ for ( let · fo…" at bounding box center [336, 115] width 372 height 147
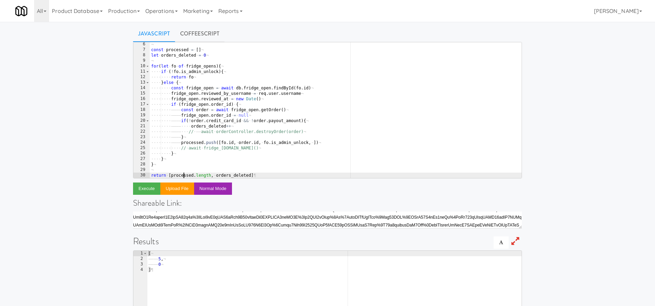
click at [183, 175] on div "¬ const · processed · = · [ ] ¬ let · orders_deleted · = · 0 ¬ ¬ for ( let · fo…" at bounding box center [336, 115] width 372 height 147
click at [176, 55] on div "¬ const · processed · = · [ ] ¬ let · orders_deleted · = · 0 ¬ ¬ for ( let · fo…" at bounding box center [336, 115] width 372 height 147
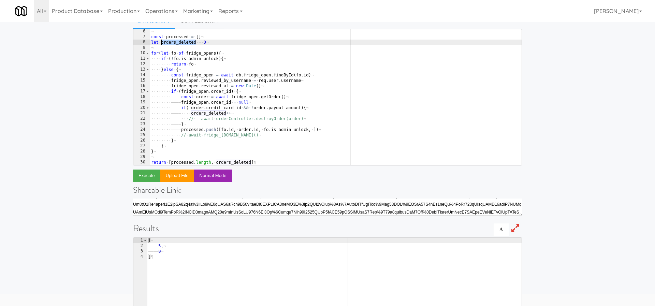
scroll to position [36, 0]
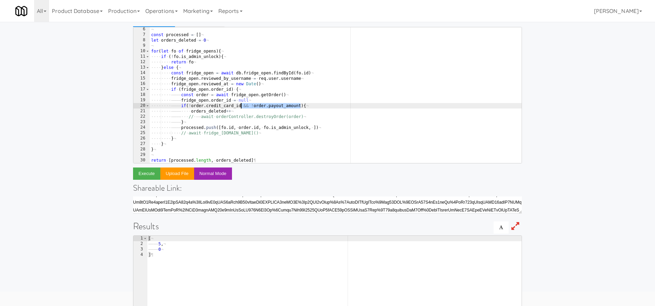
drag, startPoint x: 301, startPoint y: 105, endPoint x: 241, endPoint y: 104, distance: 60.7
click at [242, 104] on div "¬ const · processed · = · [ ] ¬ let · orders_deleted · = · 0 ¬ ¬ for ( let · fo…" at bounding box center [336, 100] width 372 height 147
click at [148, 172] on button "Execute" at bounding box center [146, 173] width 27 height 12
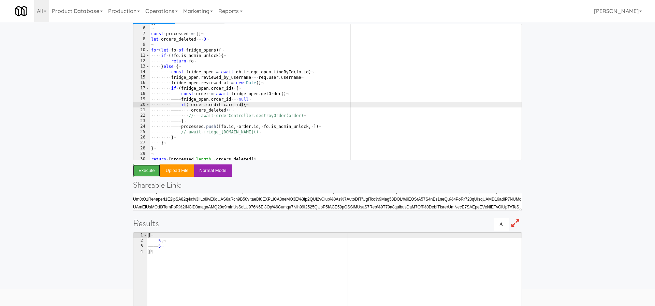
scroll to position [21, 0]
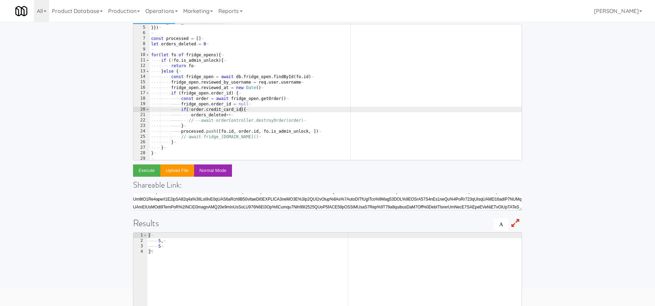
click at [201, 120] on div "···· is_admin_unlock : · true ¬ }}) ¬ ¬ const · processed · = · [ ] ¬ let · ord…" at bounding box center [336, 92] width 372 height 147
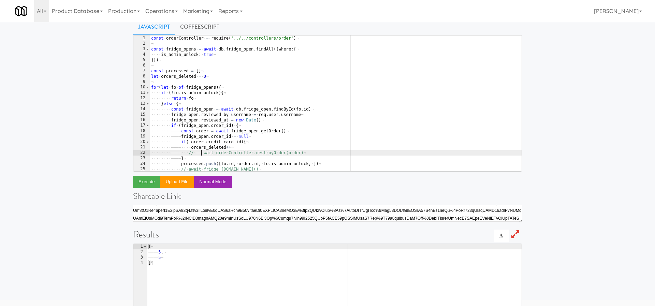
scroll to position [0, 0]
click at [224, 73] on div "const · orderController · = · require ( '../../controllers/order' ) ¬ ¬ const ·…" at bounding box center [336, 108] width 372 height 147
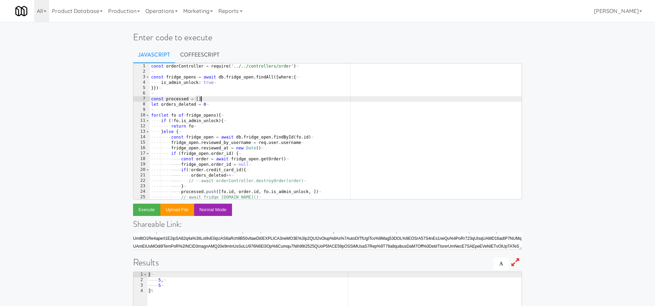
click at [186, 78] on div "const · orderController · = · require ( '../../controllers/order' ) ¬ ¬ const ·…" at bounding box center [336, 136] width 372 height 147
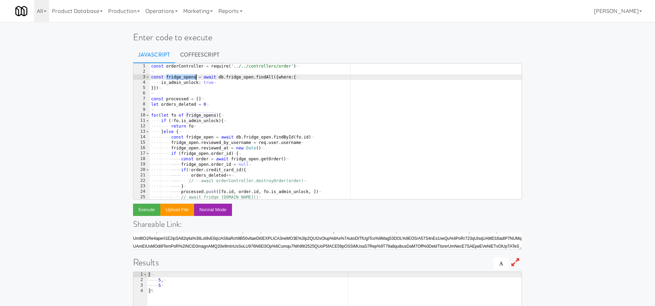
click at [186, 78] on div "const · orderController · = · require ( '../../controllers/order' ) ¬ ¬ const ·…" at bounding box center [336, 136] width 372 height 147
click at [165, 88] on div "const · orderController · = · require ( '../../controllers/order' ) ¬ ¬ const ·…" at bounding box center [336, 136] width 372 height 147
type textarea "}})"
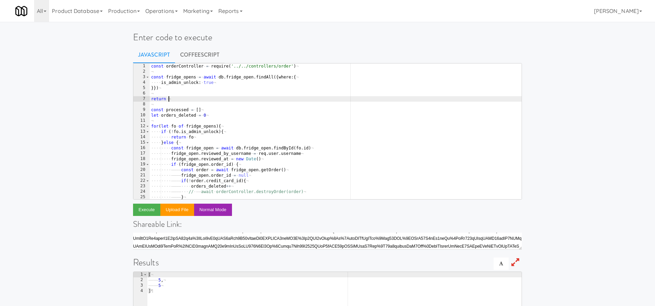
paste textarea "fridge_opens"
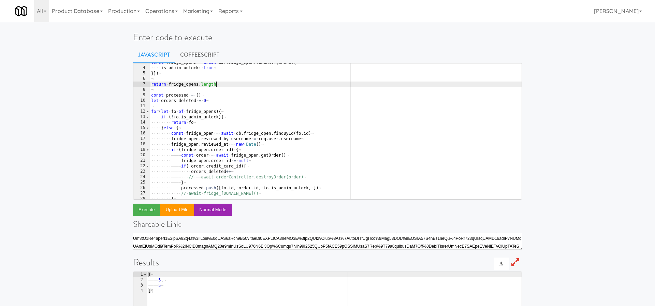
scroll to position [25, 0]
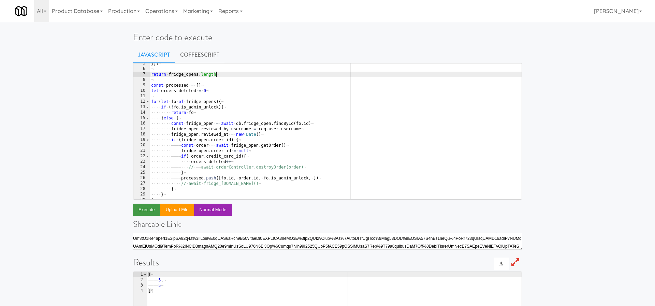
type textarea "return fridge_opens.length"
click at [142, 214] on button "Execute" at bounding box center [146, 210] width 27 height 12
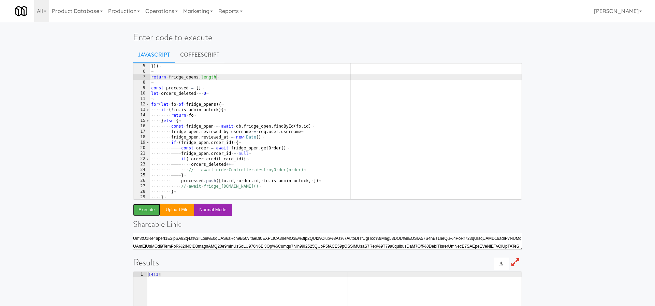
scroll to position [25, 0]
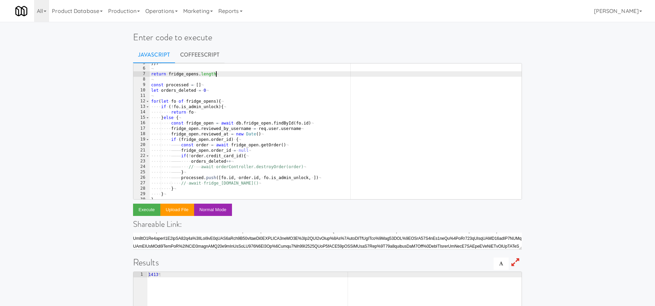
click at [265, 72] on div "}}) ¬ ¬ return · fridge_opens . length ¬ ¬ const · processed · = · [ ] ¬ let · …" at bounding box center [336, 133] width 372 height 147
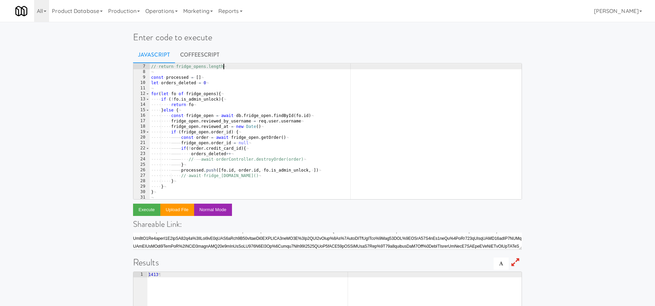
scroll to position [34, 0]
click at [210, 158] on div "// · return · fridge_opens.length ¬ ¬ const · processed · = · [ ] ¬ let · order…" at bounding box center [336, 135] width 372 height 147
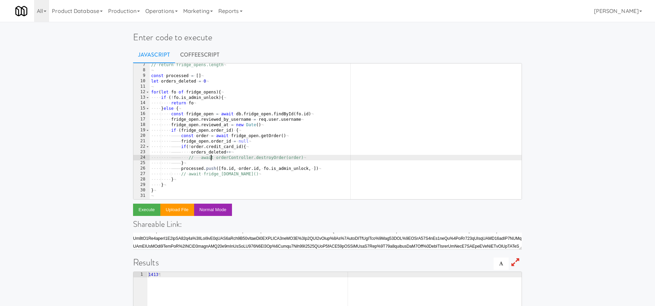
click at [200, 158] on div "// · return · fridge_opens.length ¬ ¬ const · processed · = · [ ] ¬ let · order…" at bounding box center [336, 135] width 372 height 147
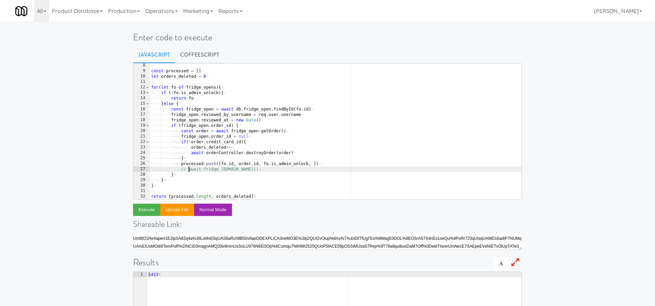
click at [189, 170] on div "¬ const · processed · = · [ ] ¬ let · orders_deleted · = · 0 ¬ ¬ for ( let · fo…" at bounding box center [336, 136] width 372 height 147
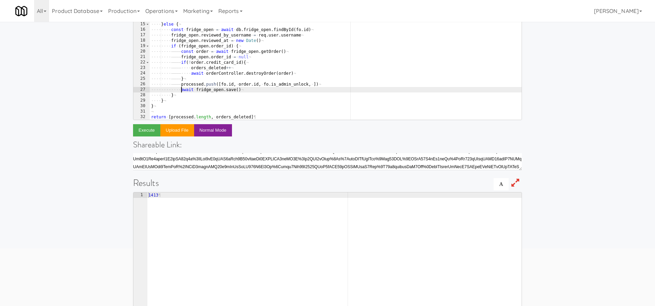
scroll to position [81, 0]
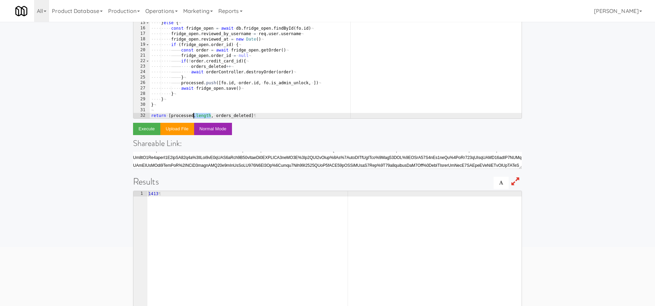
drag, startPoint x: 211, startPoint y: 115, endPoint x: 194, endPoint y: 115, distance: 17.1
click at [194, 115] on div "¬ const · processed · = · [ ] ¬ let · orders_deleted · = · 0 ¬ ¬ for ( let · fo…" at bounding box center [336, 55] width 372 height 147
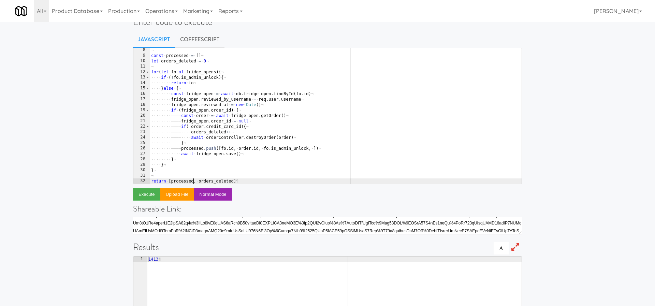
scroll to position [15, 0]
click at [142, 193] on button "Execute" at bounding box center [146, 195] width 27 height 12
click at [229, 137] on div "¬ const · processed · = · [ ] ¬ let · orders_deleted · = · 0 ¬ ¬ for ( let · fo…" at bounding box center [336, 121] width 372 height 147
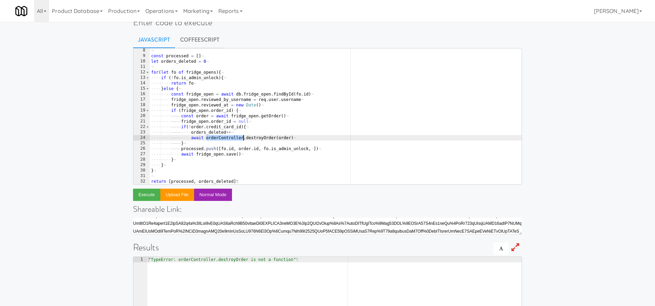
click at [229, 137] on div "¬ const · processed · = · [ ] ¬ let · orders_deleted · = · 0 ¬ ¬ for ( let · fo…" at bounding box center [336, 121] width 372 height 147
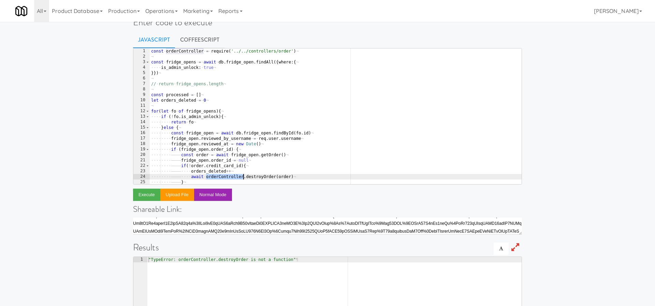
scroll to position [0, 0]
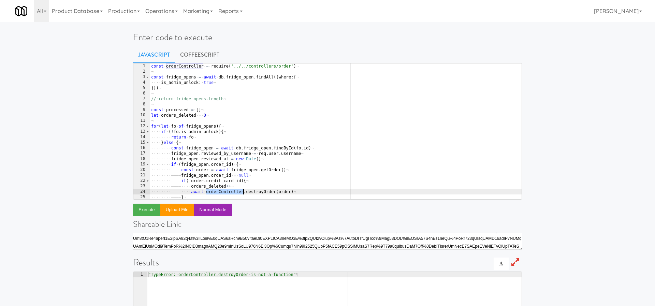
click at [311, 63] on div "const · orderController · = · require ( '../../controllers/order' ) ¬ ¬ const ·…" at bounding box center [336, 136] width 372 height 147
type textarea "const orderController = require('../../controllers/order')"
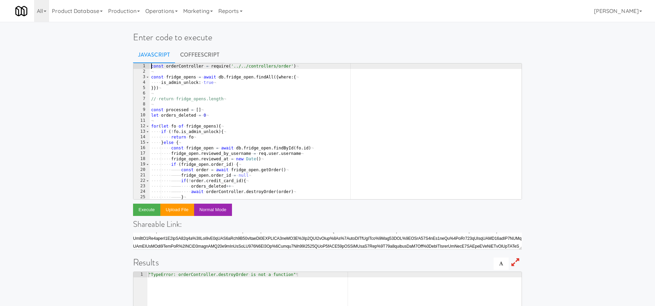
click at [310, 66] on div "const · orderController · = · require ( '../../controllers/order' ) ¬ ¬ const ·…" at bounding box center [336, 136] width 372 height 147
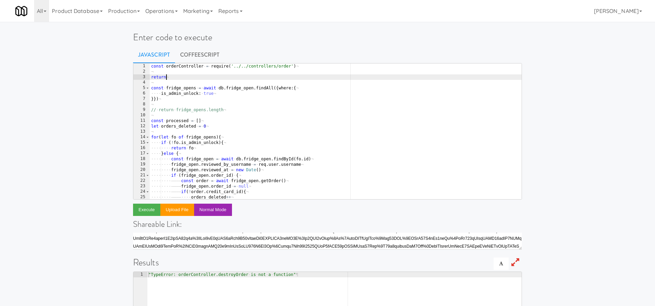
scroll to position [0, 1]
click at [178, 66] on div "const · orderController · = · require ( '../../controllers/order' ) ¬ ¬ return …" at bounding box center [336, 136] width 372 height 147
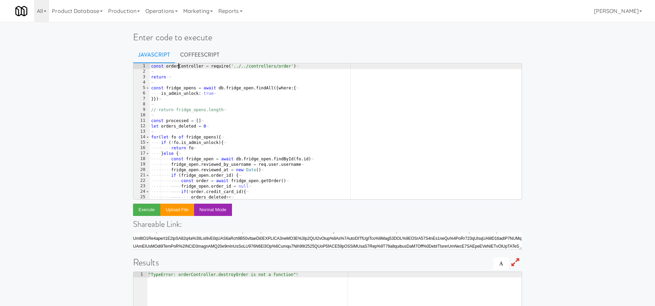
click at [178, 66] on div "const · orderController · = · require ( '../../controllers/order' ) ¬ ¬ return …" at bounding box center [336, 136] width 372 height 147
click at [188, 77] on div "const · orderController · = · require ( '../../controllers/order' ) ¬ ¬ return …" at bounding box center [336, 136] width 372 height 147
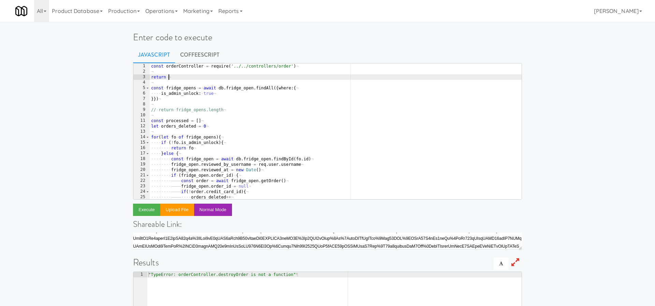
paste textarea "orderController"
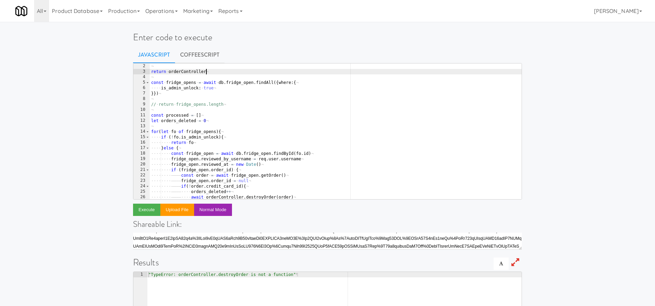
scroll to position [0, 0]
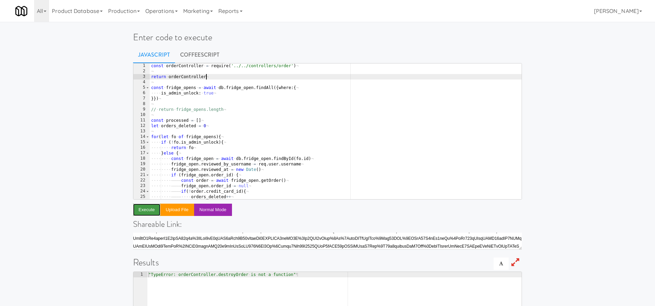
click at [137, 206] on button "Execute" at bounding box center [146, 210] width 27 height 12
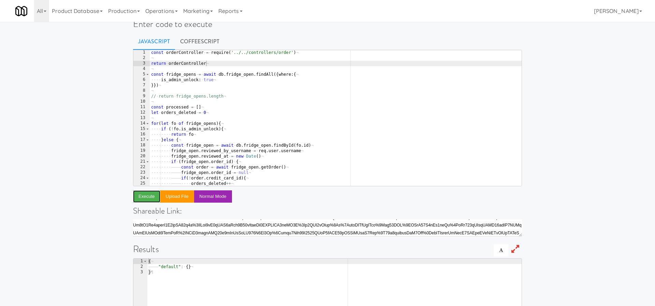
scroll to position [0, 0]
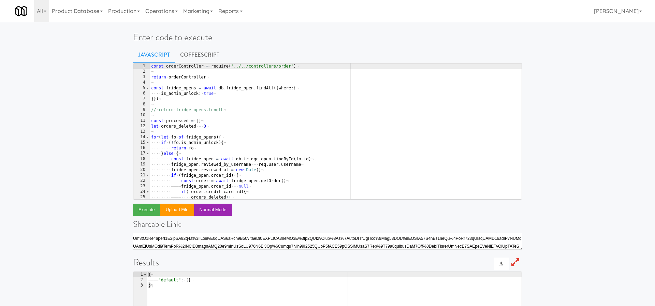
click at [188, 65] on div "const · orderController · = · require ( '../../controllers/order' ) ¬ ¬ return …" at bounding box center [336, 136] width 372 height 147
click at [311, 67] on div "const · orderController · = · require ( '../../controllers/order' ) ¬ ¬ return …" at bounding box center [336, 136] width 372 height 147
click at [143, 205] on button "Execute" at bounding box center [146, 210] width 27 height 12
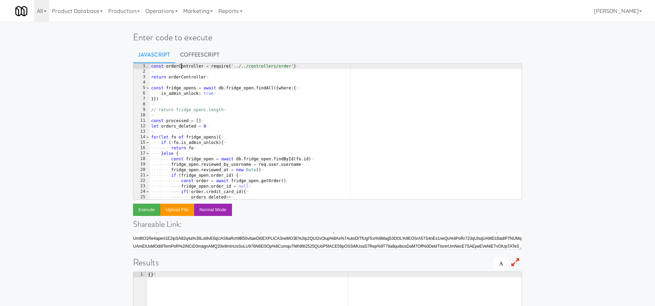
click at [182, 68] on div "const · orderController · = · require ( '../../controllers/order' ) ¬ ¬ return …" at bounding box center [336, 136] width 372 height 147
click at [143, 210] on button "Execute" at bounding box center [146, 210] width 27 height 12
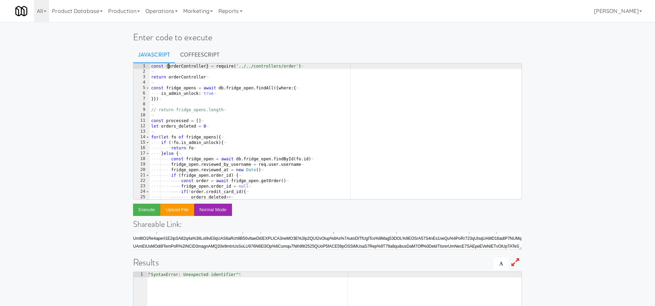
type textarea "const orderController = require('../../controllers/order')"
click at [251, 74] on div "const · orderController · = · require ( '../../controllers/order' ) ¬ ¬ return …" at bounding box center [336, 136] width 372 height 147
click at [140, 209] on button "Execute" at bounding box center [146, 210] width 27 height 12
click at [248, 67] on div "const · orderController · = · require ( '../../controllers/order' ) ¬ ¬ return …" at bounding box center [336, 136] width 372 height 147
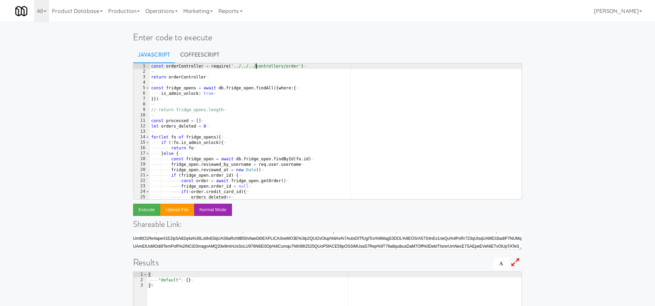
scroll to position [0, 9]
click at [147, 211] on button "Execute" at bounding box center [146, 210] width 27 height 12
click at [257, 64] on div "const · orderController · = · require ( '../../../controllers/order' ) ¬ ¬ retu…" at bounding box center [336, 136] width 372 height 147
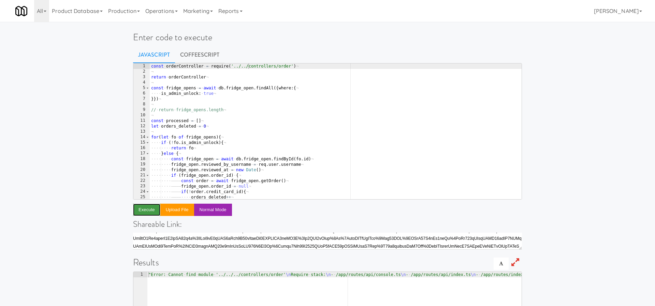
click at [146, 210] on button "Execute" at bounding box center [146, 210] width 27 height 12
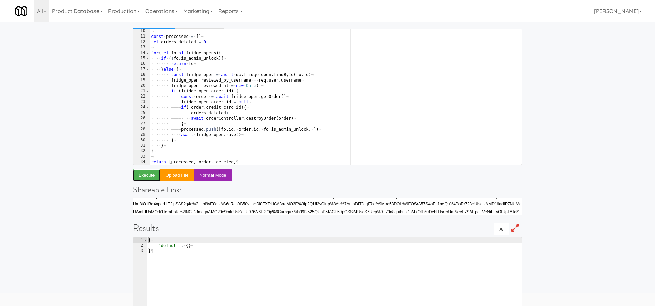
scroll to position [35, 0]
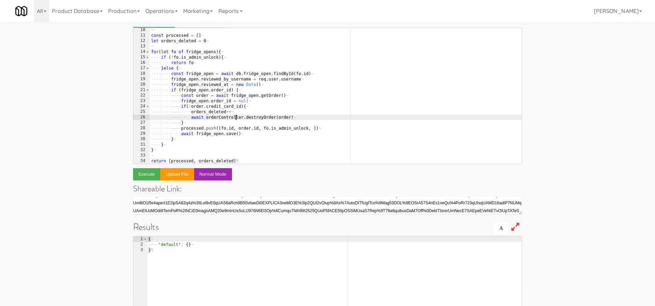
click at [236, 118] on div "¬ const · processed · = · [ ] ¬ let · orders_deleted · = · 0 ¬ ¬ for ( let · fo…" at bounding box center [336, 100] width 372 height 147
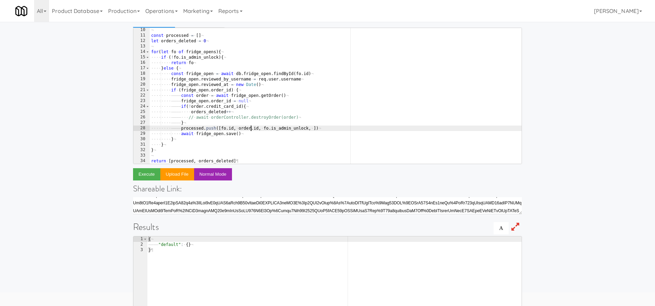
click at [251, 129] on div "¬ const · processed · = · [ ] ¬ let · orders_deleted · = · 0 ¬ ¬ for ( let · fo…" at bounding box center [336, 100] width 372 height 147
click at [230, 133] on div "¬ const · processed · = · [ ] ¬ let · orders_deleted · = · 0 ¬ ¬ for ( let · fo…" at bounding box center [336, 100] width 372 height 147
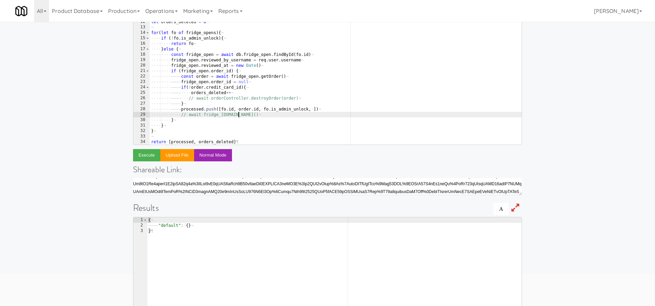
scroll to position [57, 0]
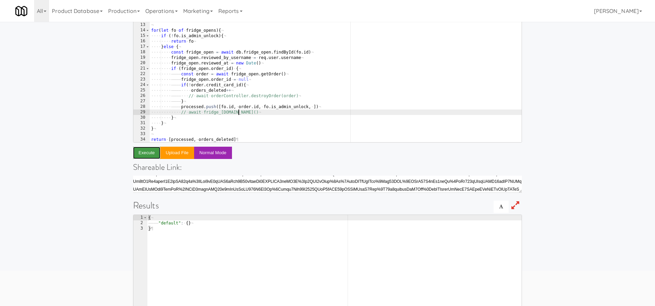
click at [150, 156] on button "Execute" at bounding box center [146, 153] width 27 height 12
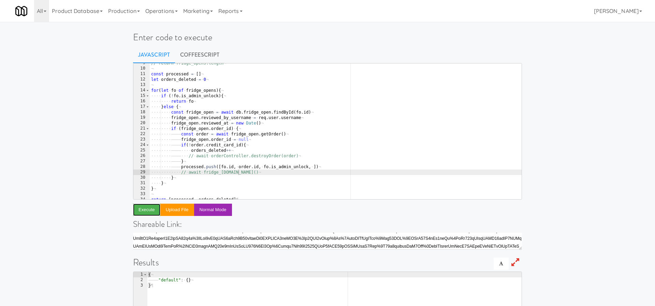
scroll to position [0, 0]
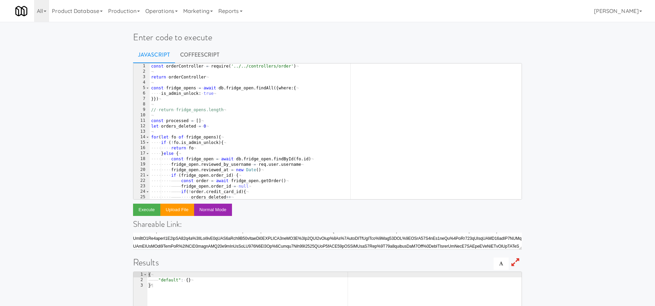
click at [187, 79] on div "const · orderController · = · require ( '../../controllers/order' ) ¬ ¬ return …" at bounding box center [336, 136] width 372 height 147
type textarea "// return orderController"
click at [140, 211] on button "Execute" at bounding box center [146, 210] width 27 height 12
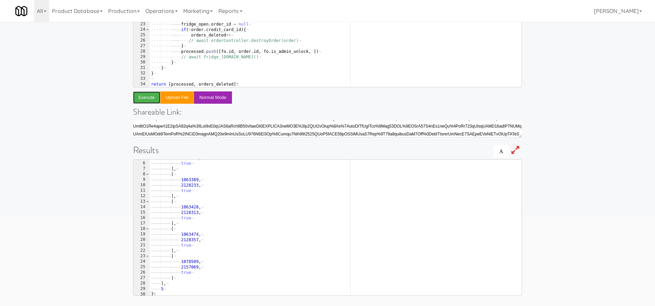
scroll to position [0, 0]
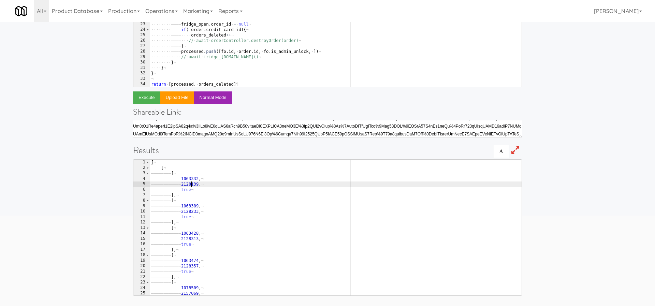
click at [190, 182] on div "[ ¬ ———— [ ¬ ———— ———— [ ¬ ———— ———— ———— 1063332 , ¬ ———— ———— ———— 2128139 , …" at bounding box center [336, 233] width 372 height 147
click at [187, 179] on div "[ ¬ ———— [ ¬ ———— ———— [ ¬ ———— ———— ———— 1063332 , ¬ ———— ———— ———— 2128139 , …" at bounding box center [336, 233] width 372 height 147
type textarea "1063332,"
click at [187, 179] on div "[ ¬ ———— [ ¬ ———— ———— [ ¬ ———— ———— ———— 1063332 , ¬ ———— ———— ———— 2128139 , …" at bounding box center [336, 233] width 372 height 147
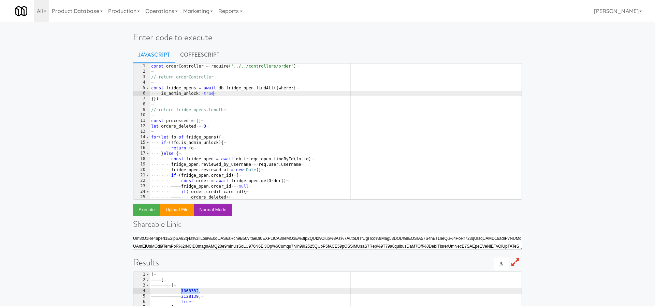
click at [239, 93] on div "const · orderController · = · require ( '../../controllers/order' ) ¬ ¬ // · re…" at bounding box center [336, 136] width 372 height 147
type textarea "is_admin_unlock: true,"
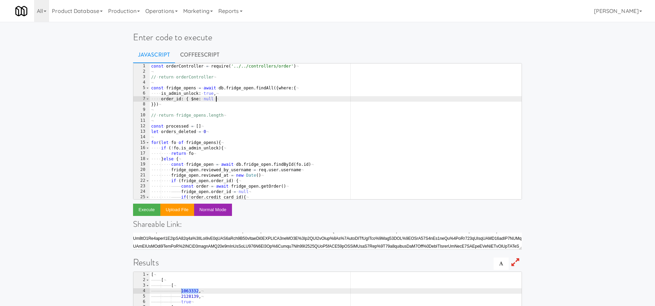
scroll to position [0, 5]
type textarea "order_id: { $ne: null }"
click at [140, 207] on button "Execute" at bounding box center [146, 210] width 27 height 12
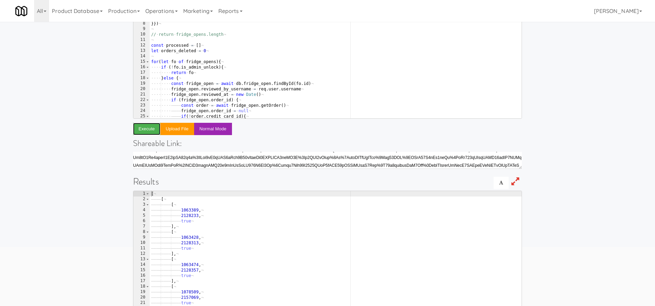
scroll to position [112, 0]
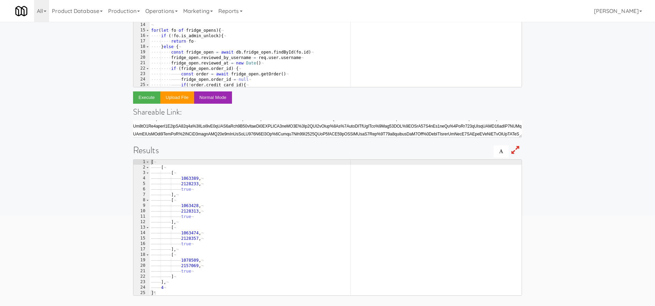
click at [188, 179] on div "[ ¬ ———— [ ¬ ———— ———— [ ¬ ———— ———— ———— 1063389 , ¬ ———— ———— ———— 2128233 , …" at bounding box center [336, 232] width 372 height 147
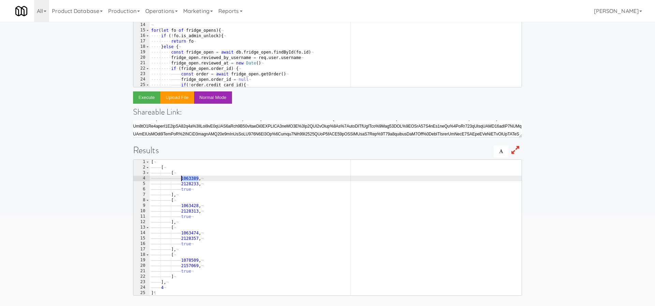
click at [188, 179] on div "[ ¬ ———— [ ¬ ———— ———— [ ¬ ———— ———— ———— 1063389 , ¬ ———— ———— ———— 2128233 , …" at bounding box center [336, 232] width 372 height 147
click at [192, 206] on div "[ ¬ ———— [ ¬ ———— ———— [ ¬ ———— ———— ———— 1063389 , ¬ ———— ———— ———— 2128233 , …" at bounding box center [336, 232] width 372 height 147
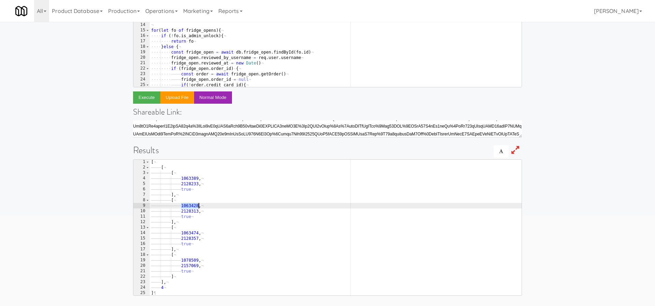
click at [192, 206] on div "[ ¬ ———— [ ¬ ———— ———— [ ¬ ———— ———— ———— 1063389 , ¬ ———— ———— ———— 2128233 , …" at bounding box center [336, 232] width 372 height 147
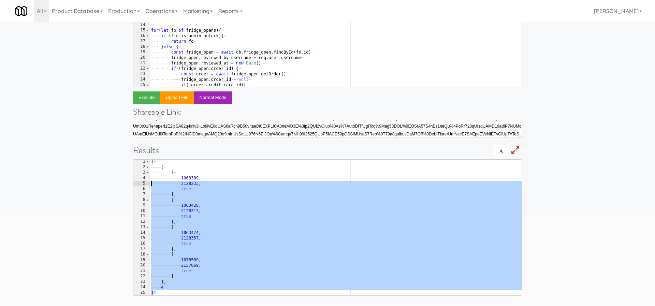
scroll to position [0, 0]
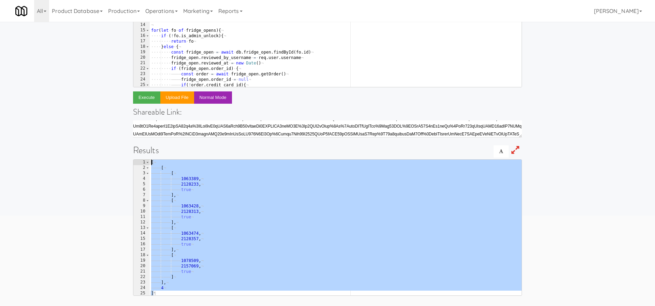
drag, startPoint x: 164, startPoint y: 292, endPoint x: 123, endPoint y: 155, distance: 143.5
click at [123, 155] on div "Enter code to execute Javascript CoffeeScript order_id: { $ne: null } 1 2 3 4 5…" at bounding box center [327, 109] width 655 height 394
click at [228, 217] on div "[ ¬ ———— [ ¬ ———— ———— [ ¬ ———— ———— ———— 1063389 , ¬ ———— ———— ———— 2128233 , …" at bounding box center [336, 233] width 372 height 147
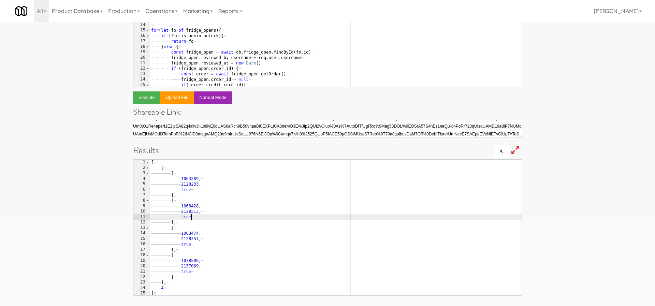
click at [187, 206] on div "[ ¬ ———— [ ¬ ———— ———— [ ¬ ———— ———— ———— 1063389 , ¬ ———— ———— ———— 2128233 , …" at bounding box center [336, 233] width 372 height 147
click at [188, 232] on div "[ ¬ ———— [ ¬ ———— ———— [ ¬ ———— ———— ———— 1063389 , ¬ ———— ———— ———— 2128233 , …" at bounding box center [336, 233] width 372 height 147
click at [192, 260] on div "[ ¬ ———— [ ¬ ———— ———— [ ¬ ———— ———— ———— 1063389 , ¬ ———— ———— ———— 2128233 , …" at bounding box center [336, 233] width 372 height 147
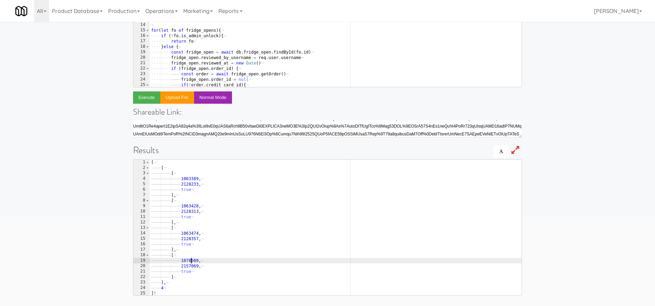
type textarea "1078509,"
click at [192, 260] on div "[ ¬ ———— [ ¬ ———— ———— [ ¬ ———— ———— ———— 1063389 , ¬ ———— ———— ———— 2128233 , …" at bounding box center [336, 233] width 372 height 147
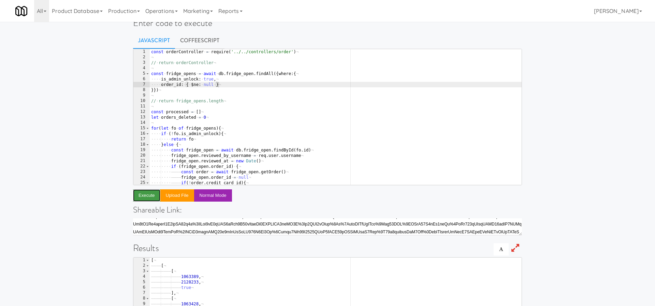
click at [142, 196] on button "Execute" at bounding box center [146, 195] width 27 height 12
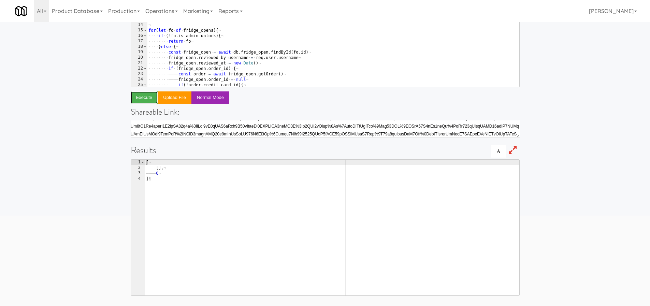
scroll to position [58, 0]
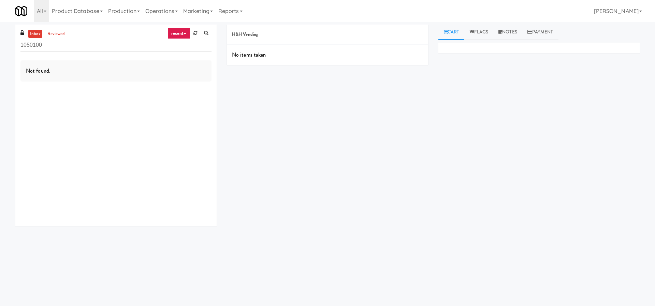
click at [179, 31] on link "recent" at bounding box center [178, 33] width 23 height 11
click at [96, 38] on div "inbox reviewed recent all unclear take inventory issue suspicious failed recent…" at bounding box center [115, 40] width 201 height 31
drag, startPoint x: 92, startPoint y: 45, endPoint x: 0, endPoint y: 29, distance: 93.2
click at [0, 29] on div "inbox reviewed recent all unclear take inventory issue suspicious failed recent…" at bounding box center [327, 162] width 655 height 274
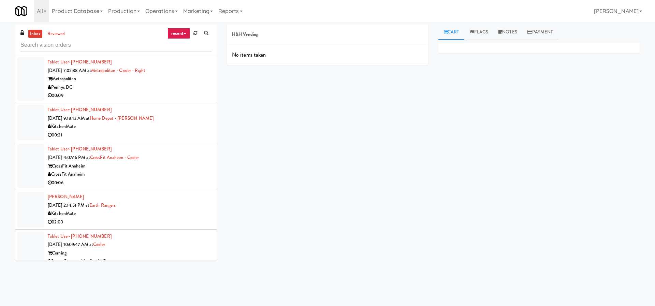
click at [183, 32] on link "recent" at bounding box center [178, 33] width 23 height 11
click at [180, 117] on link "admin unlock" at bounding box center [184, 119] width 55 height 12
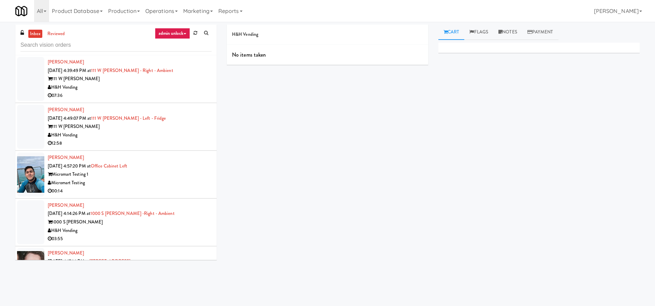
click at [170, 87] on div "H&H Vending" at bounding box center [130, 87] width 164 height 9
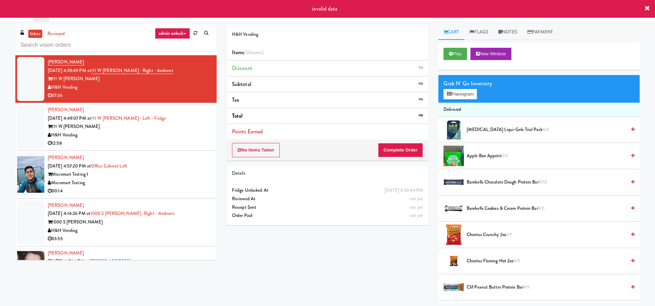
click at [171, 132] on div "H&H Vending" at bounding box center [130, 135] width 164 height 9
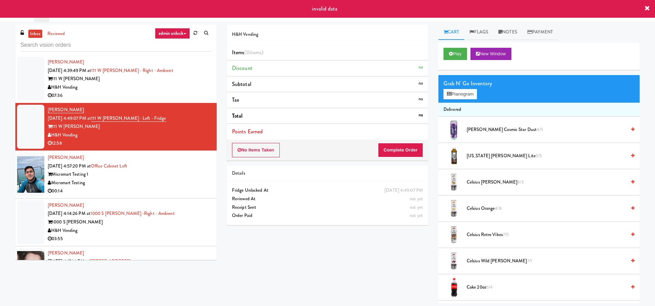
click at [170, 172] on div "Micromart Testing 1" at bounding box center [130, 174] width 164 height 9
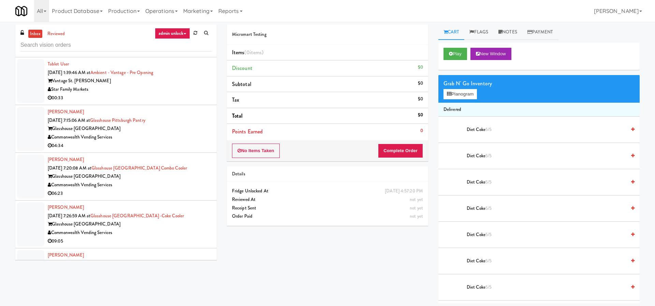
scroll to position [1192, 0]
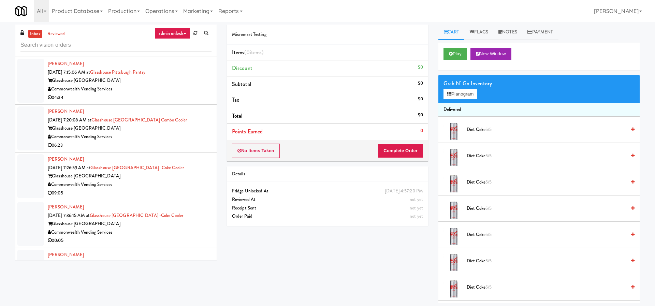
click at [177, 140] on div "Commonwealth Vending Services" at bounding box center [130, 137] width 164 height 9
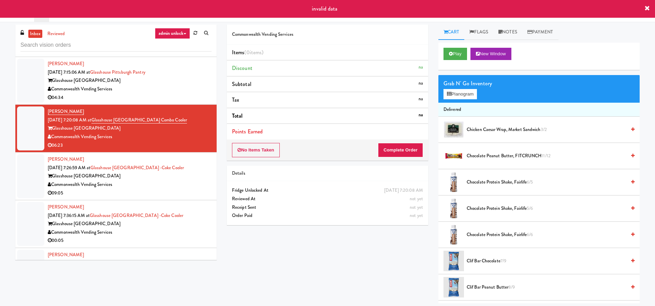
click at [178, 174] on div "Glasshouse Pittsburgh" at bounding box center [130, 176] width 164 height 9
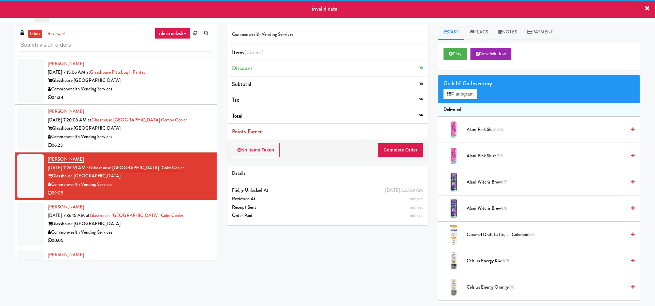
click at [176, 224] on div "Glasshouse Pittsburgh" at bounding box center [130, 224] width 164 height 9
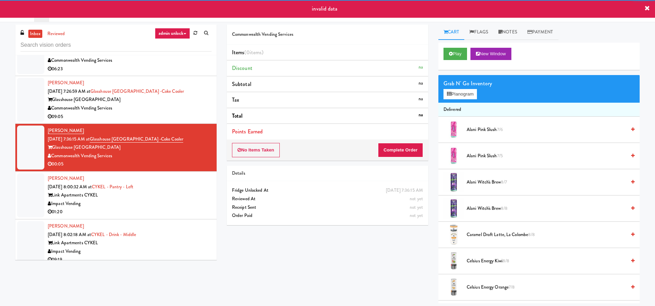
scroll to position [1337, 0]
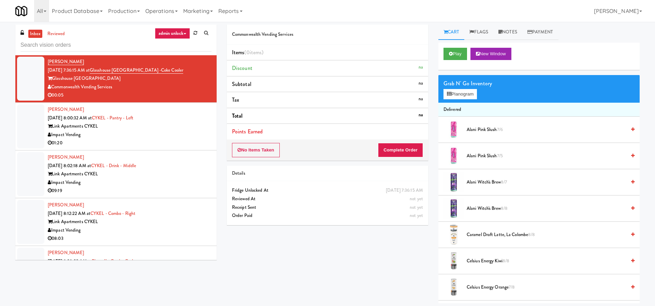
click at [178, 187] on div "09:19" at bounding box center [130, 191] width 164 height 9
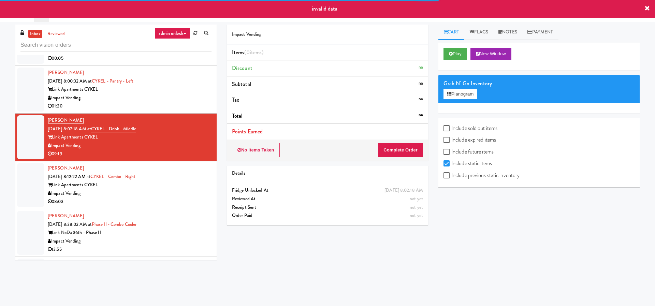
scroll to position [1390, 0]
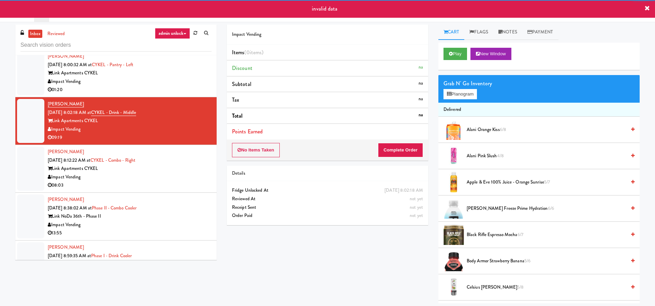
click at [181, 167] on div "Link Apartments CYKEL" at bounding box center [130, 168] width 164 height 9
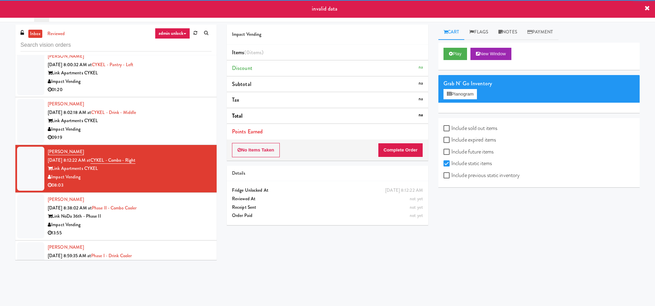
click at [171, 217] on div "Link NoDa 36th - Phase II" at bounding box center [130, 216] width 164 height 9
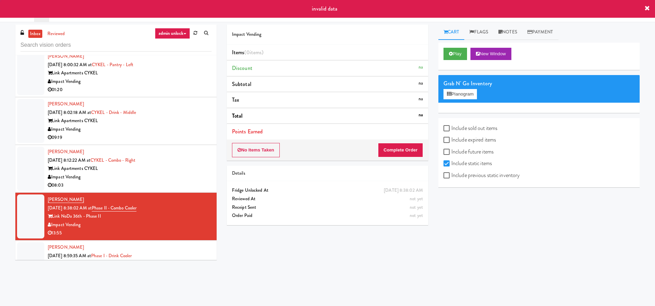
click at [171, 217] on div "Link NoDa 36th - Phase II" at bounding box center [130, 216] width 164 height 9
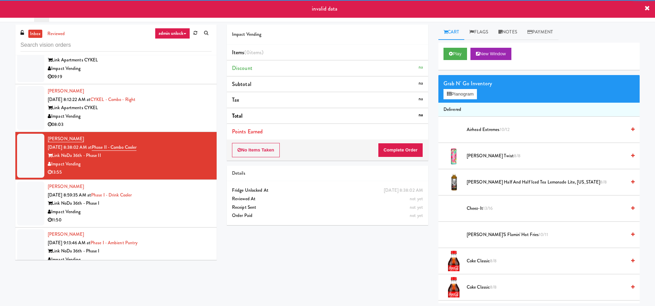
scroll to position [1610, 0]
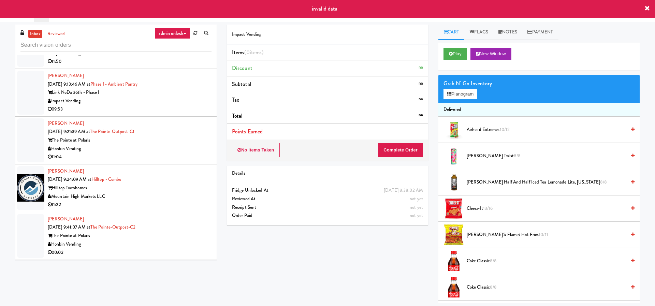
click at [173, 194] on div "Mountain High Markets LLC" at bounding box center [130, 196] width 164 height 9
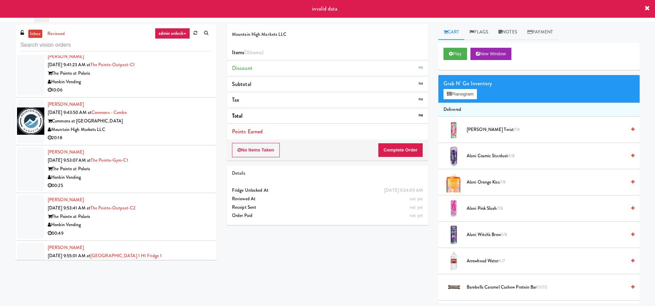
scroll to position [1834, 0]
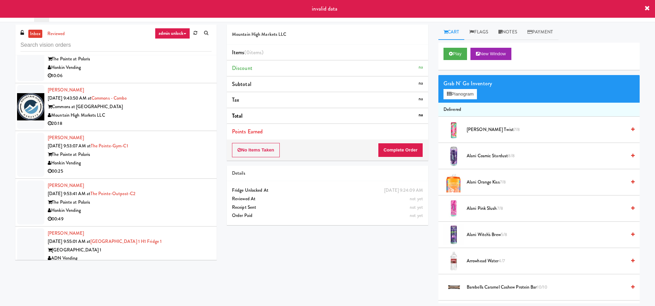
click at [183, 179] on li "Emily Burton Sep 21, 2025 9:53:41 AM at The Pointe-Outpost-C2 The Pointe at Pol…" at bounding box center [115, 203] width 201 height 48
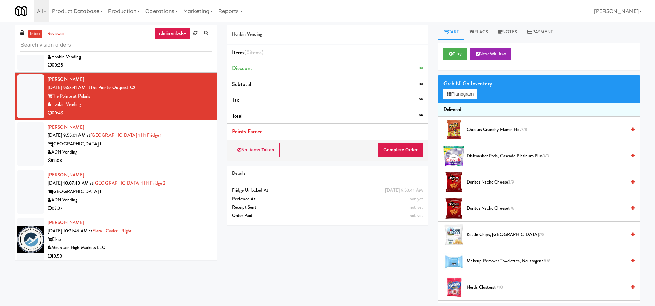
scroll to position [2023, 0]
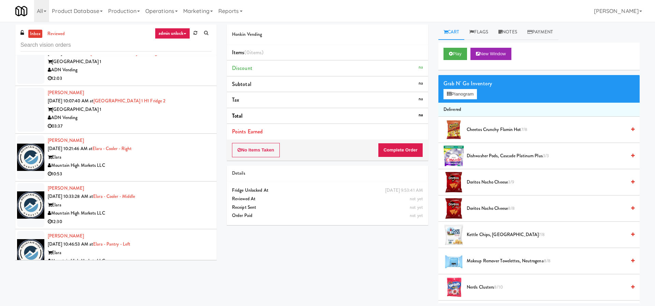
click at [163, 169] on div "Mountain High Markets LLC" at bounding box center [130, 165] width 164 height 9
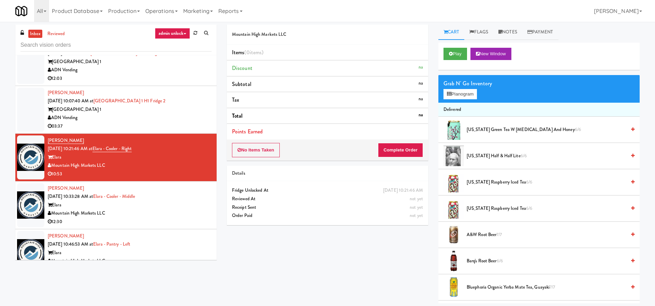
click at [161, 205] on div "Elara" at bounding box center [130, 205] width 164 height 9
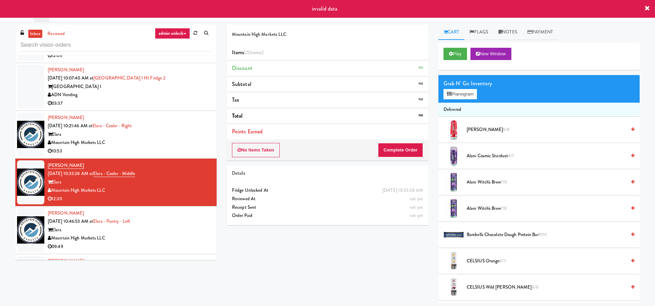
scroll to position [2049, 0]
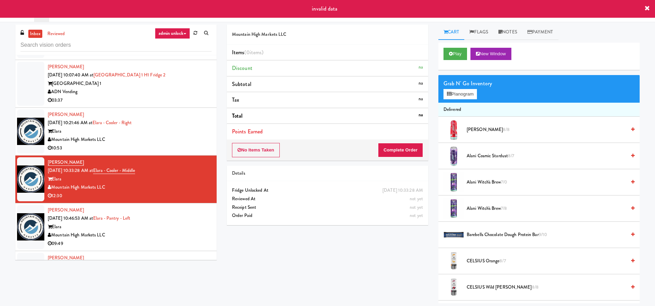
click at [172, 227] on div "Elara" at bounding box center [130, 227] width 164 height 9
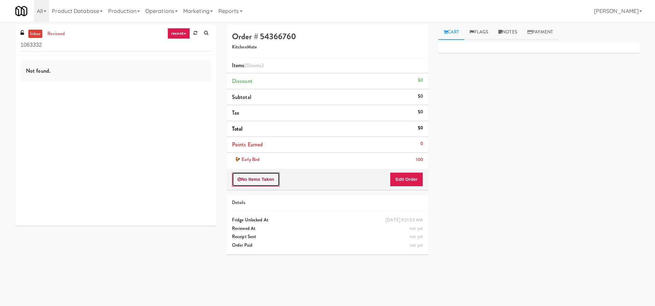
click at [257, 179] on button "No Items Taken" at bounding box center [256, 179] width 48 height 14
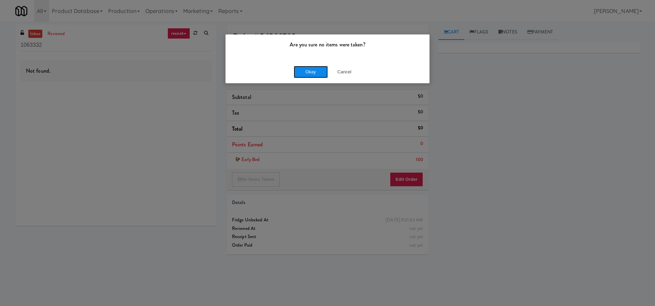
click at [306, 73] on button "Okay" at bounding box center [311, 72] width 34 height 12
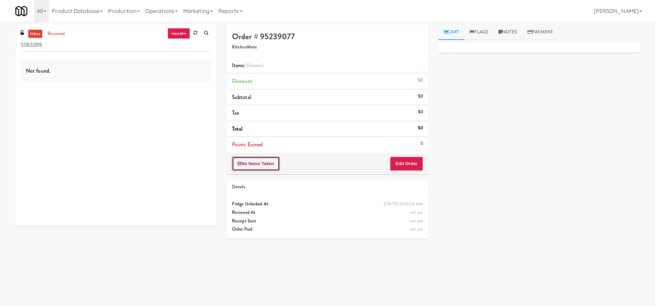
click at [263, 163] on button "No Items Taken" at bounding box center [256, 164] width 48 height 14
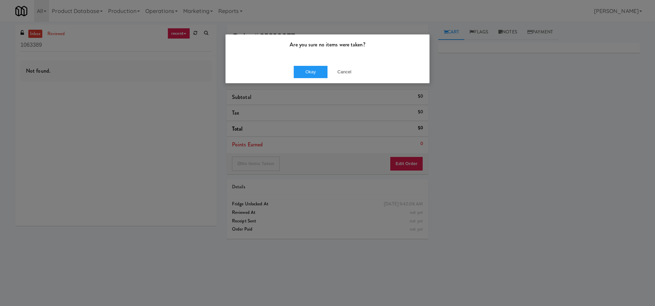
click at [182, 129] on div "Are you sure no items were taken? Okay Cancel" at bounding box center [327, 153] width 655 height 306
click at [344, 73] on button "Cancel" at bounding box center [344, 72] width 34 height 12
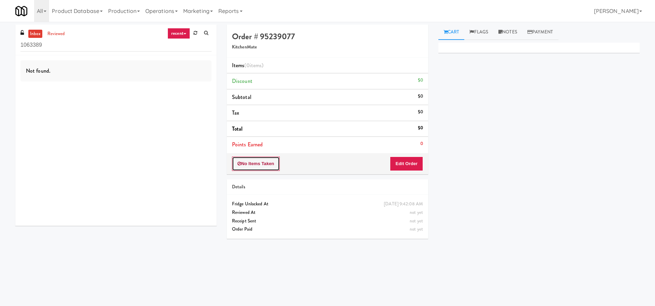
click at [255, 162] on button "No Items Taken" at bounding box center [256, 164] width 48 height 14
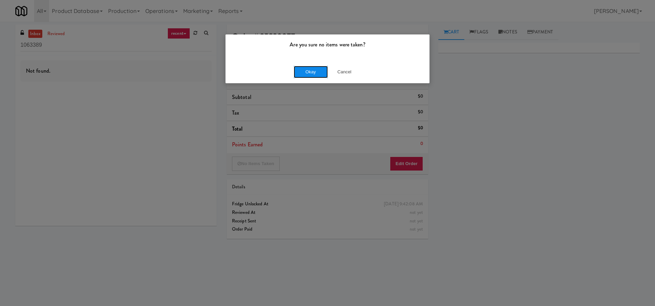
click at [314, 72] on button "Okay" at bounding box center [311, 72] width 34 height 12
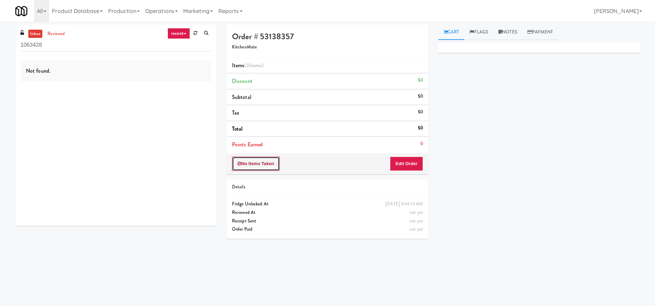
click at [270, 165] on button "No Items Taken" at bounding box center [256, 164] width 48 height 14
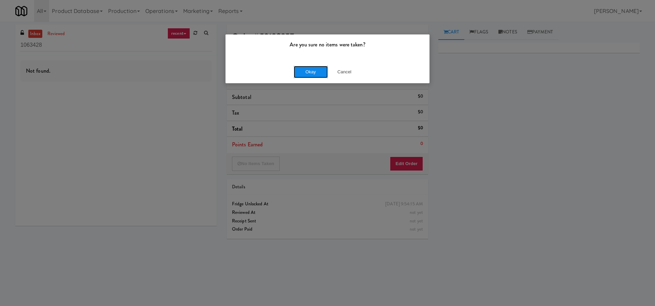
click at [307, 76] on button "Okay" at bounding box center [311, 72] width 34 height 12
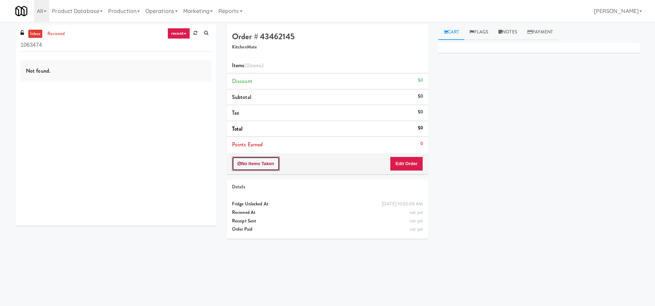
click at [245, 164] on button "No Items Taken" at bounding box center [256, 164] width 48 height 14
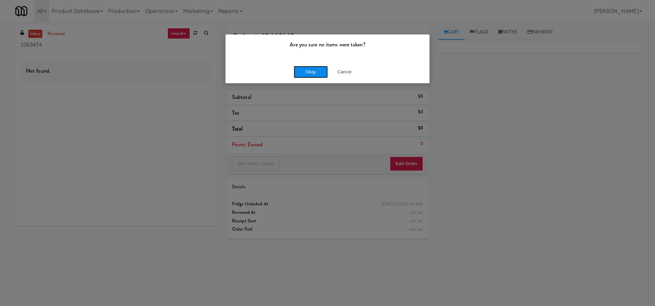
click at [300, 73] on button "Okay" at bounding box center [311, 72] width 34 height 12
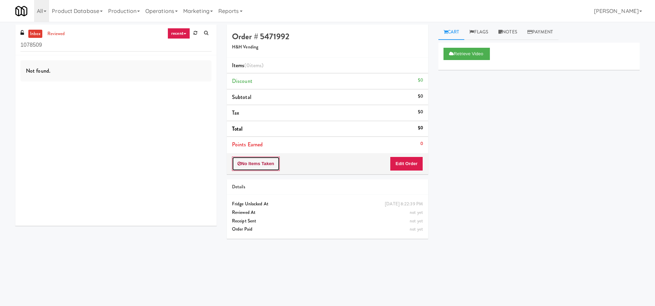
click at [251, 164] on button "No Items Taken" at bounding box center [256, 164] width 48 height 14
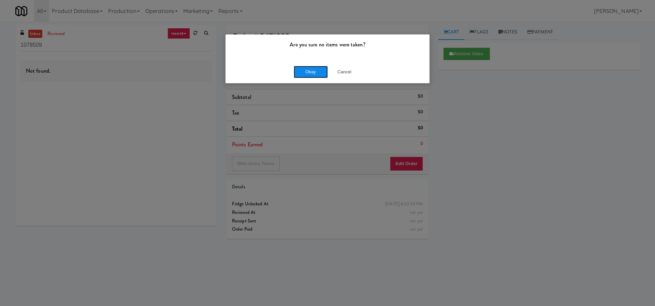
click at [307, 74] on button "Okay" at bounding box center [311, 72] width 34 height 12
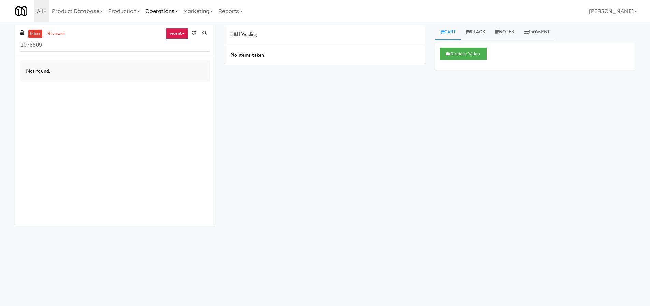
click at [177, 8] on link "Operations" at bounding box center [162, 11] width 38 height 22
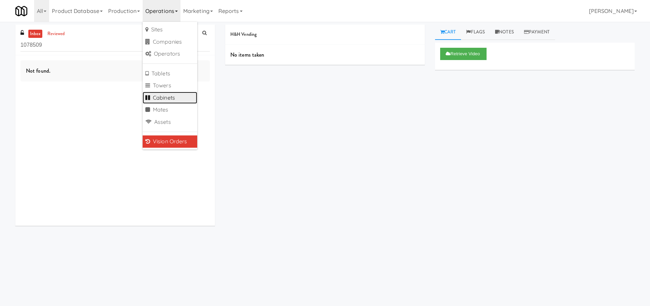
click at [172, 100] on link "Cabinets" at bounding box center [170, 98] width 55 height 12
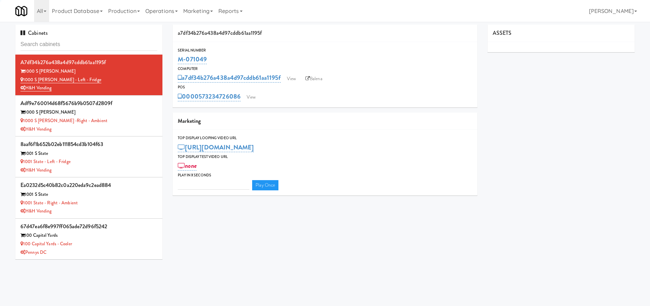
type input "3"
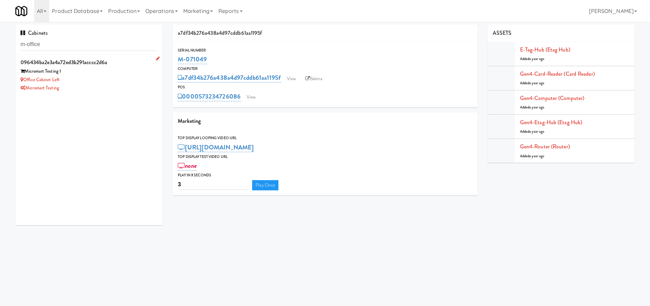
type input "m-office"
click at [132, 72] on div "Micromart Testing 1" at bounding box center [88, 71] width 137 height 9
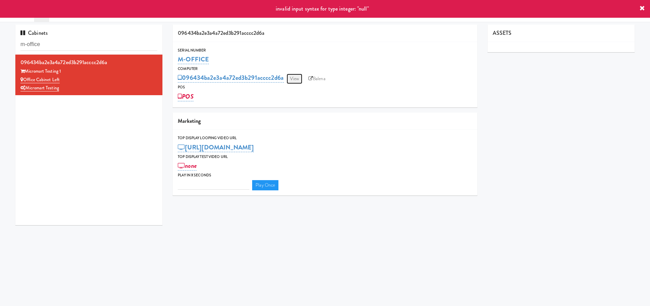
click at [298, 74] on link "View" at bounding box center [295, 79] width 16 height 10
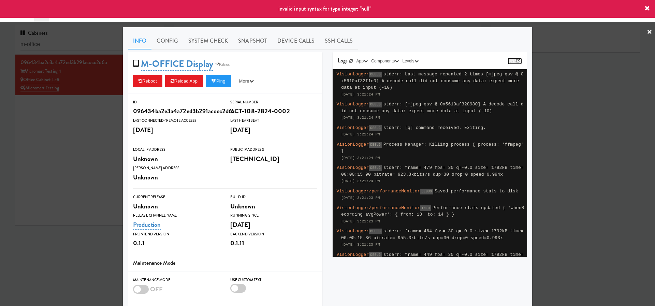
click at [518, 60] on link "Link" at bounding box center [515, 61] width 14 height 7
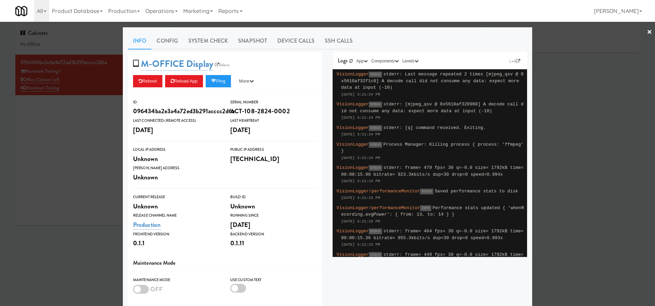
click at [531, 133] on div at bounding box center [327, 153] width 655 height 306
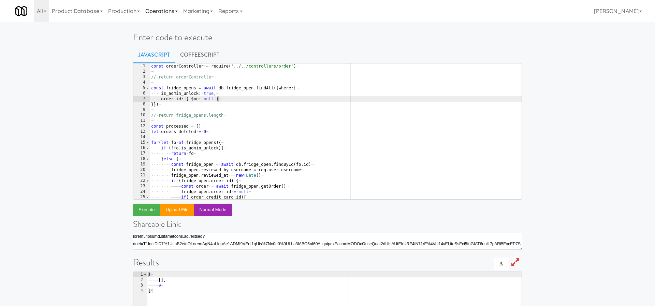
scroll to position [112, 0]
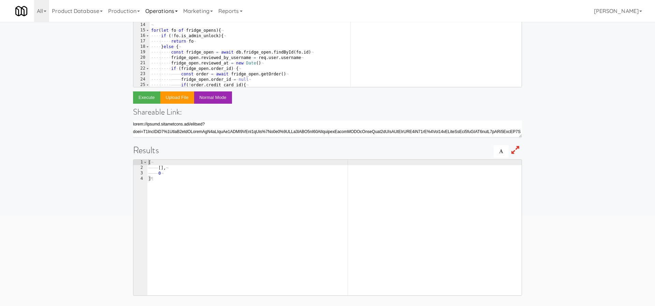
click at [167, 10] on link "Operations" at bounding box center [162, 11] width 38 height 22
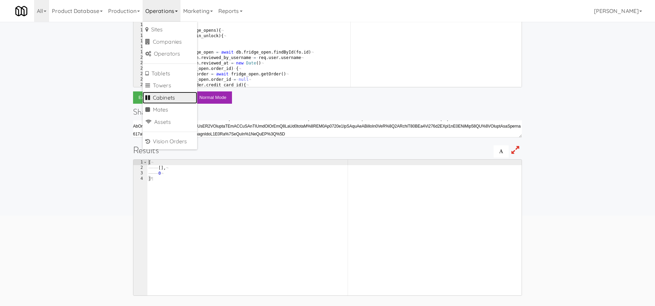
click at [172, 94] on link "Cabinets" at bounding box center [170, 98] width 55 height 12
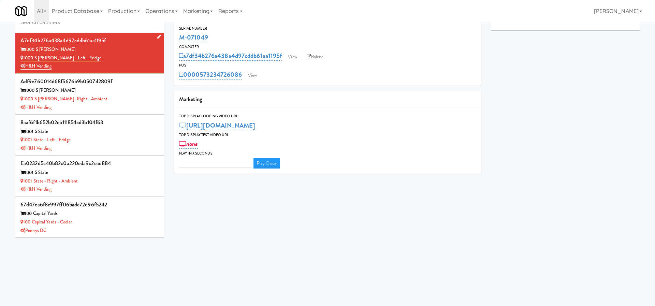
type input "3"
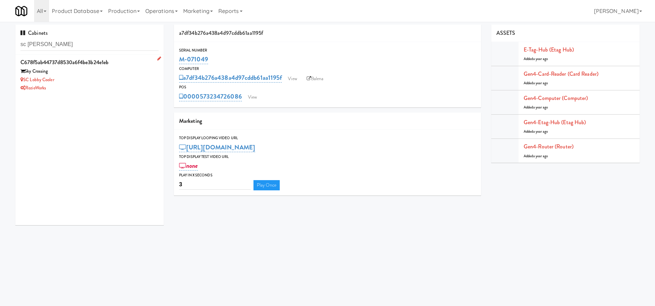
type input "sc [PERSON_NAME]"
click at [124, 77] on div "SC Lobby Cooler" at bounding box center [89, 80] width 138 height 9
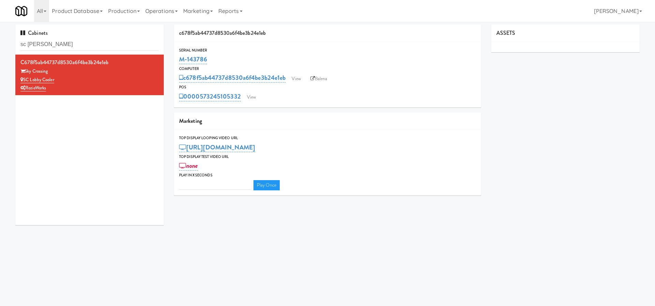
type input "3"
